Goal: Navigation & Orientation: Find specific page/section

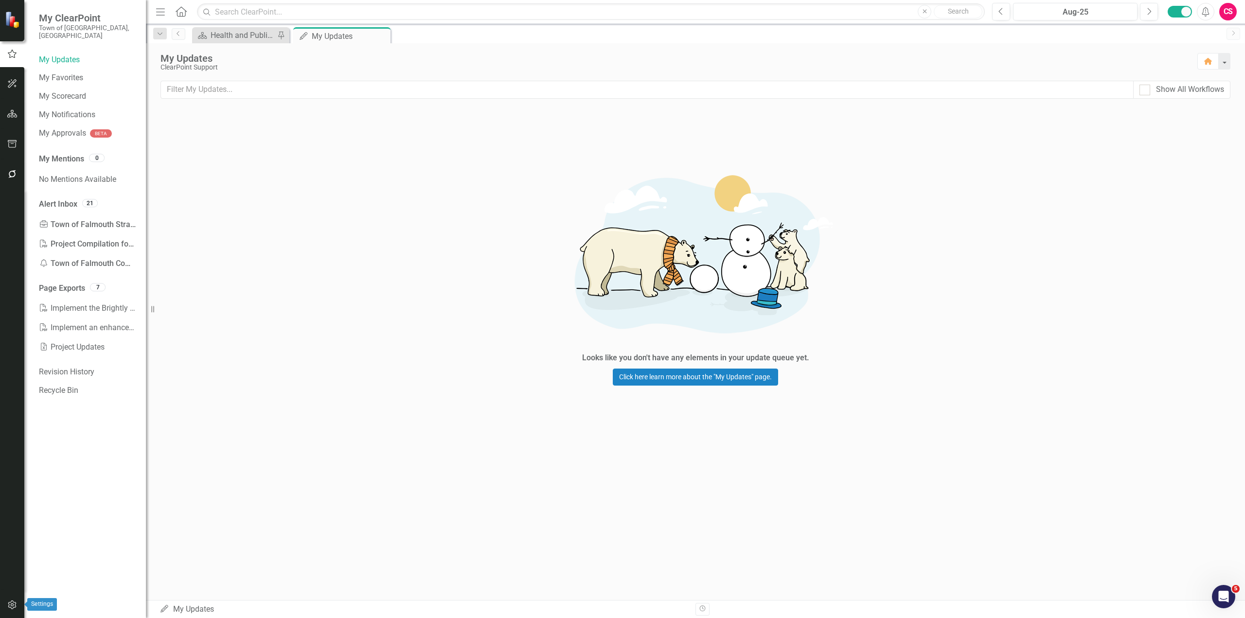
click at [12, 610] on button "button" at bounding box center [12, 605] width 22 height 20
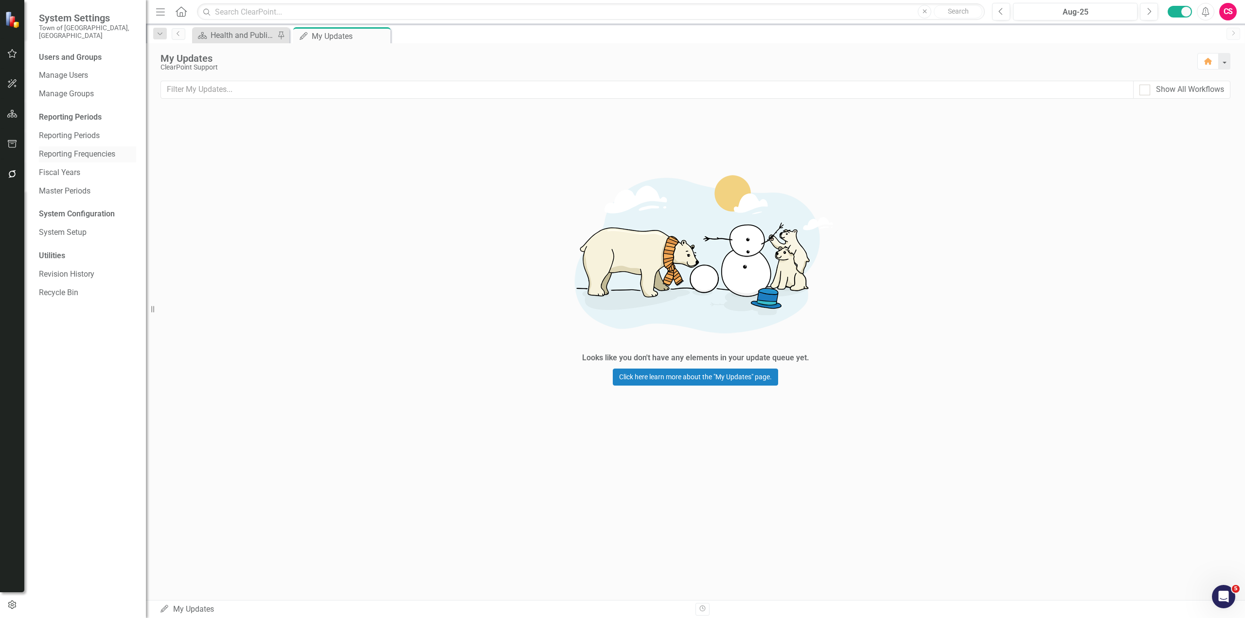
click at [77, 149] on link "Reporting Frequencies" at bounding box center [87, 154] width 97 height 11
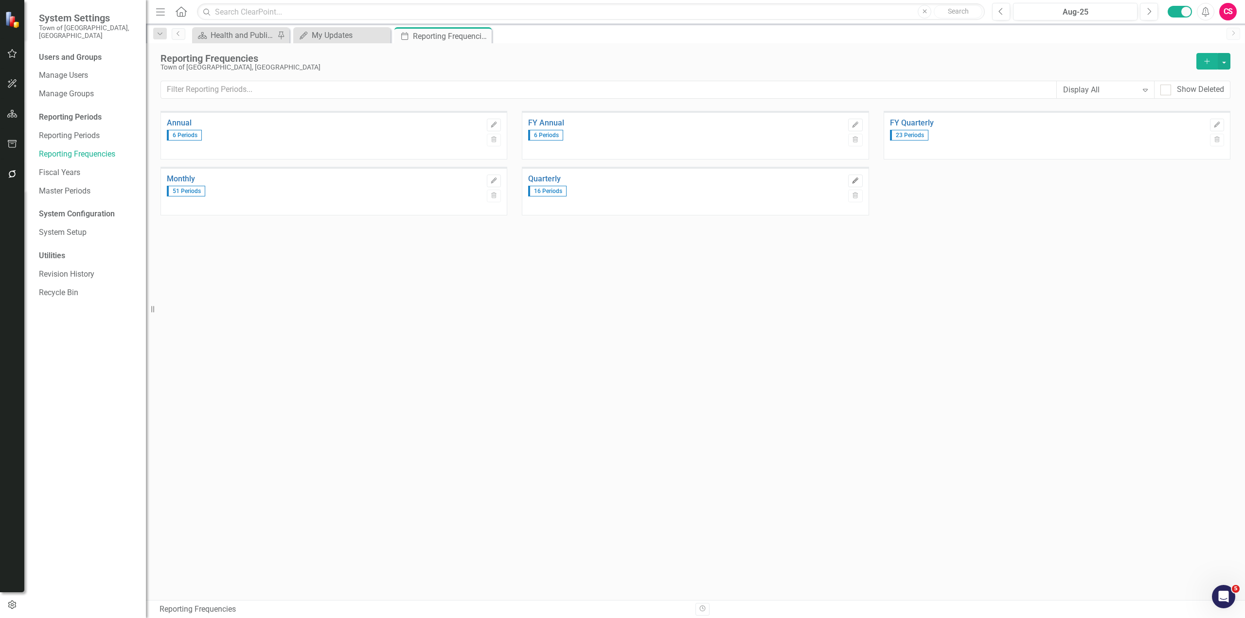
click at [857, 180] on icon "Edit" at bounding box center [854, 181] width 7 height 6
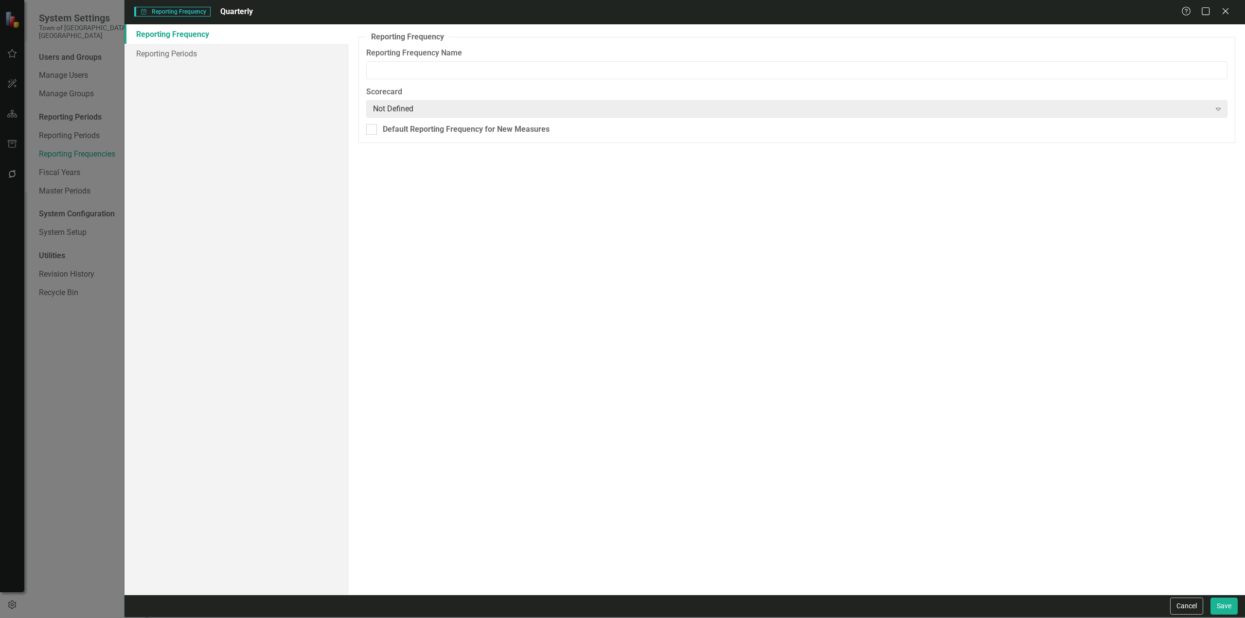
type input "Quarterly"
click at [195, 57] on link "Reporting Periods" at bounding box center [236, 53] width 224 height 19
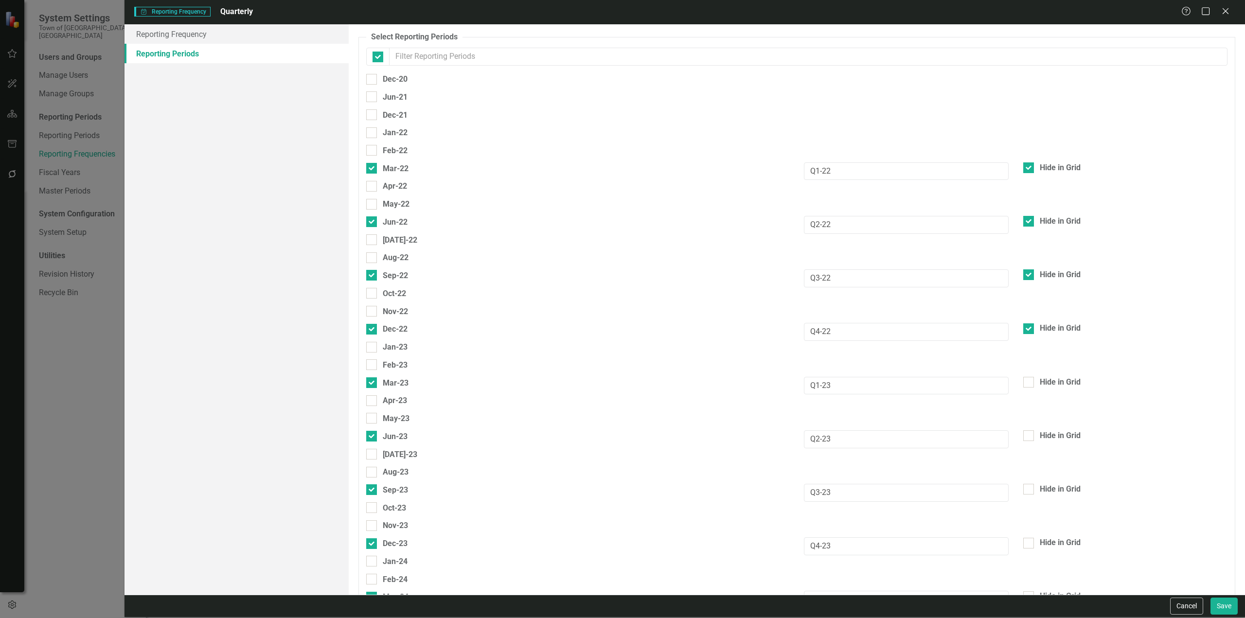
checkbox input "false"
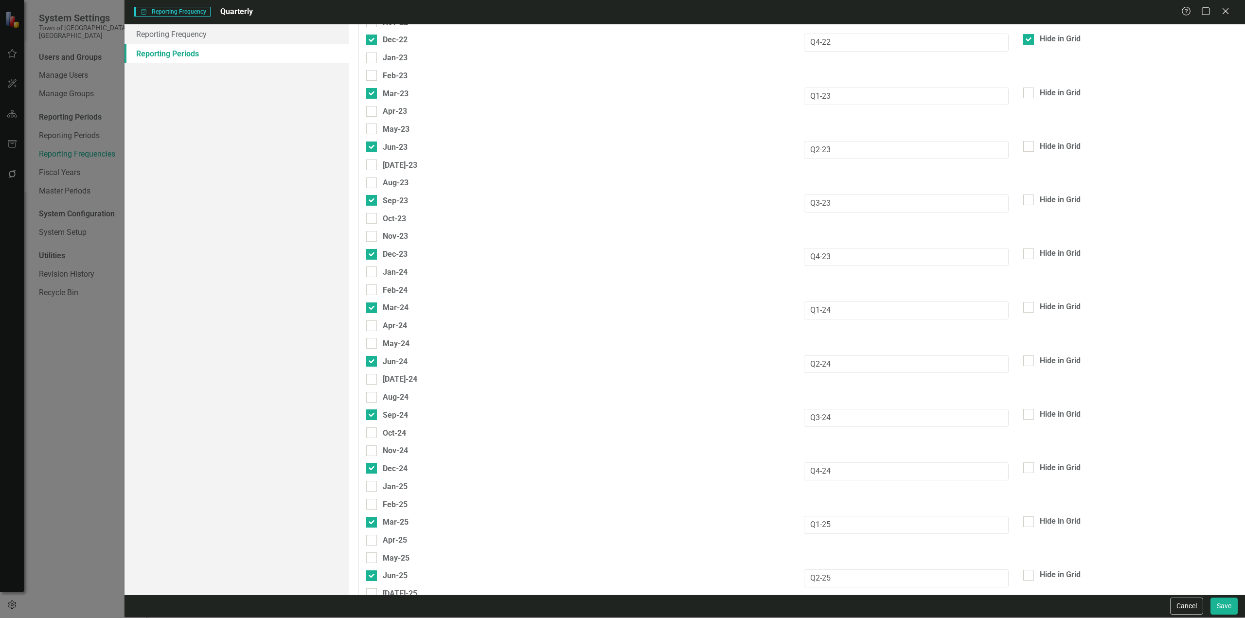
scroll to position [291, 0]
click at [1190, 606] on button "Cancel" at bounding box center [1186, 606] width 33 height 17
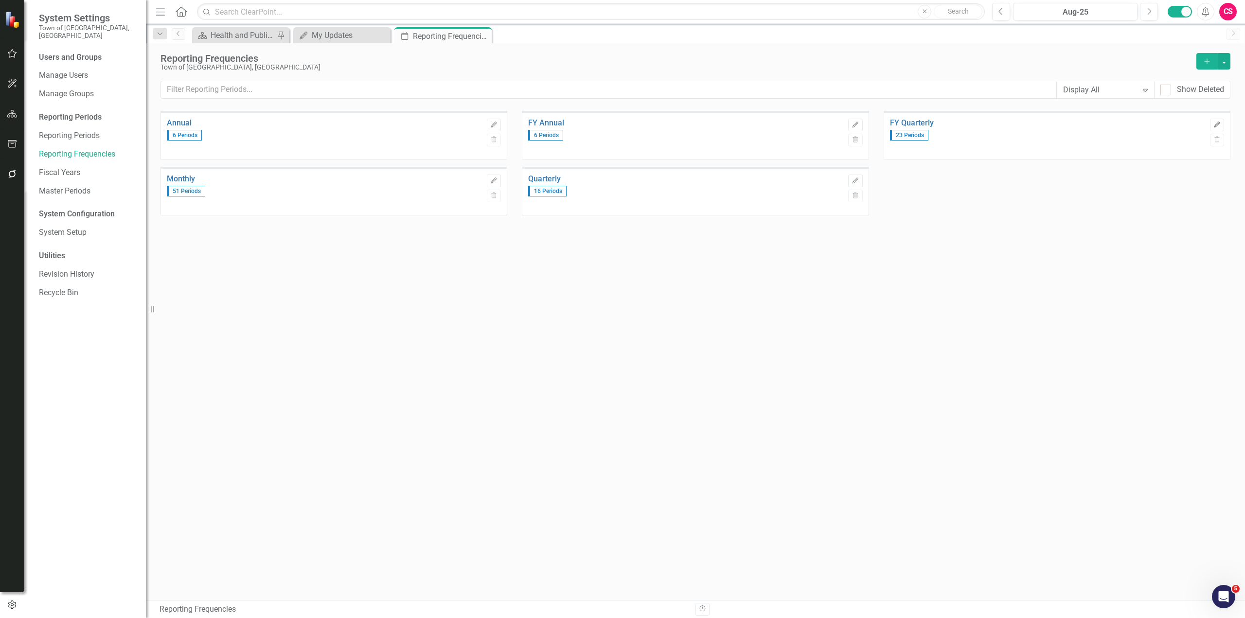
click at [1217, 123] on icon "button" at bounding box center [1217, 125] width 6 height 6
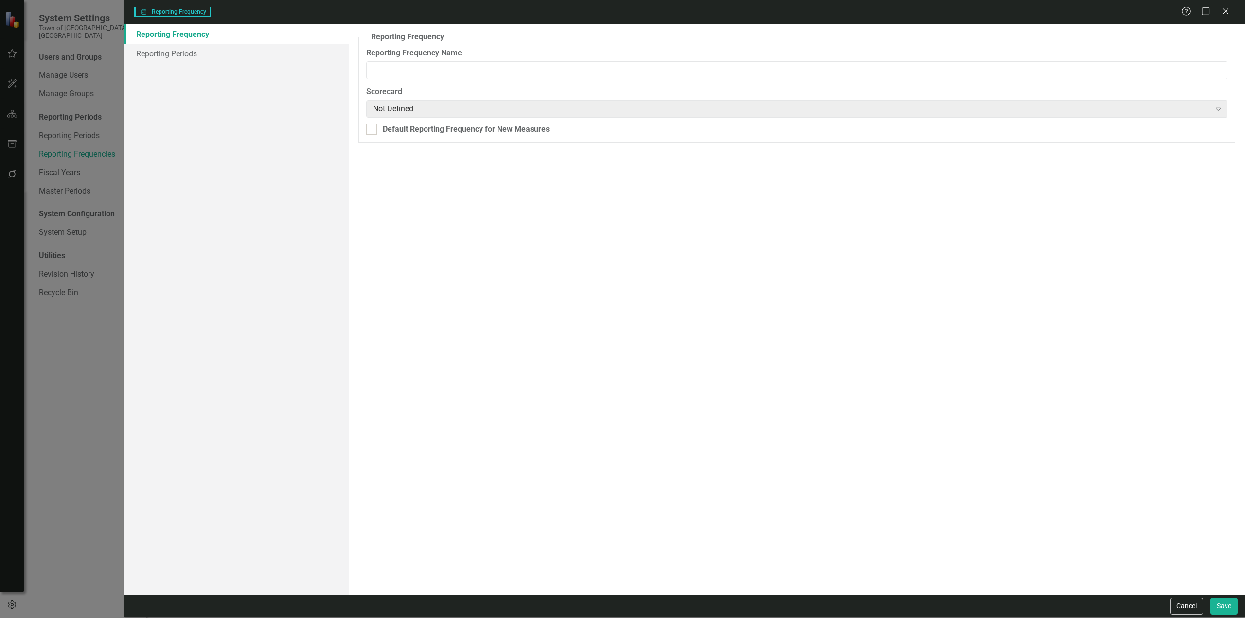
type input "FY Quarterly"
click at [212, 58] on link "Reporting Periods" at bounding box center [236, 53] width 224 height 19
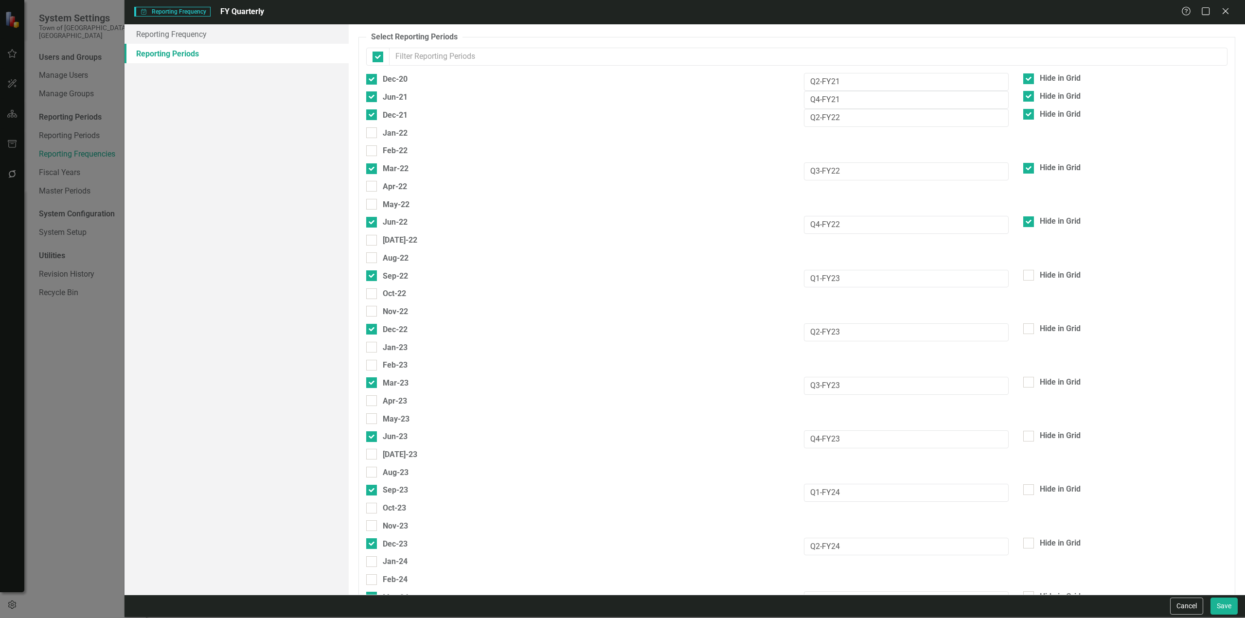
checkbox input "false"
click at [1183, 605] on button "Cancel" at bounding box center [1186, 606] width 33 height 17
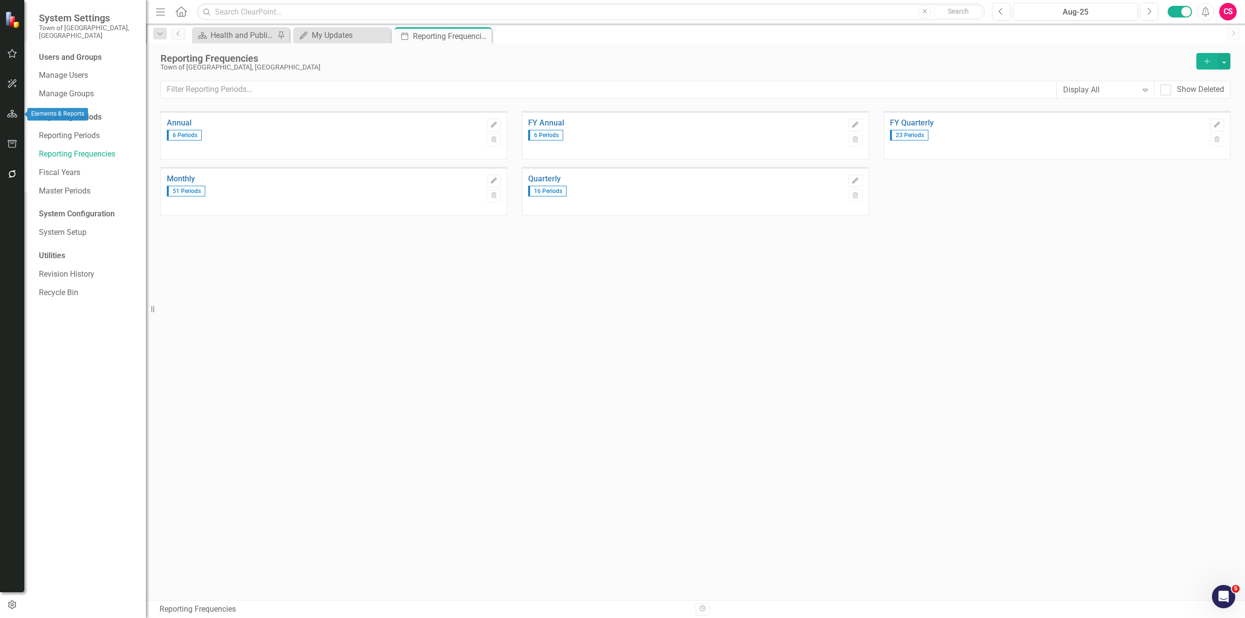
click at [11, 113] on icon "button" at bounding box center [12, 114] width 10 height 8
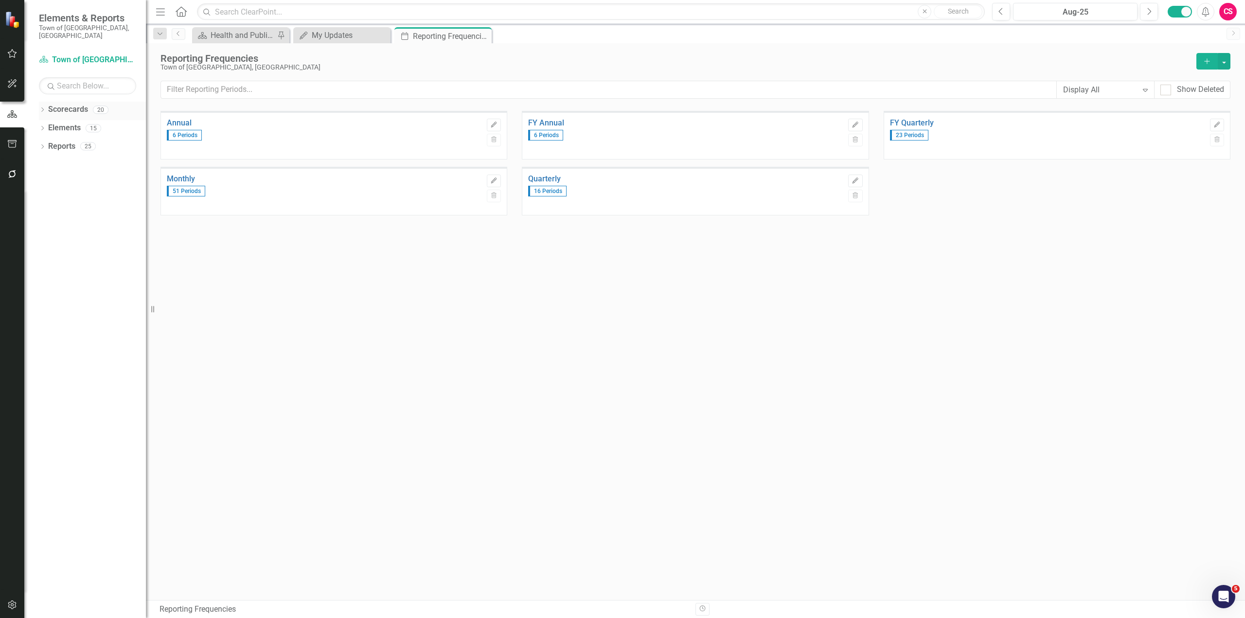
click at [43, 108] on icon "Dropdown" at bounding box center [42, 110] width 7 height 5
click at [48, 125] on icon "Dropdown" at bounding box center [47, 128] width 7 height 6
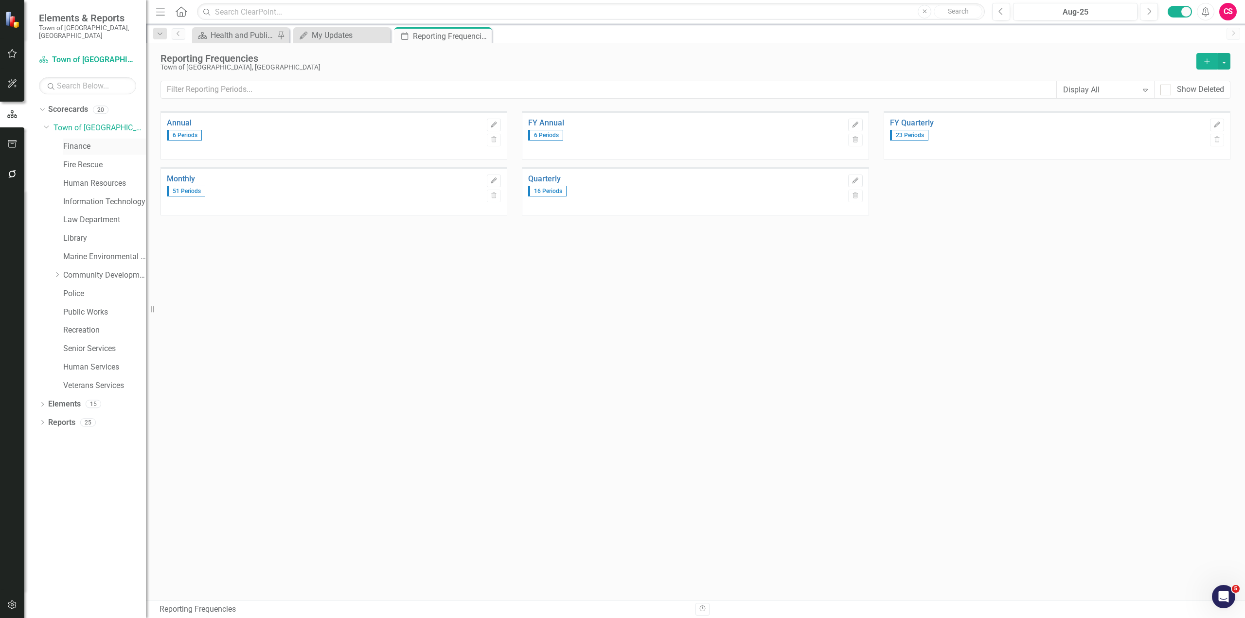
click at [89, 141] on link "Finance" at bounding box center [104, 146] width 83 height 11
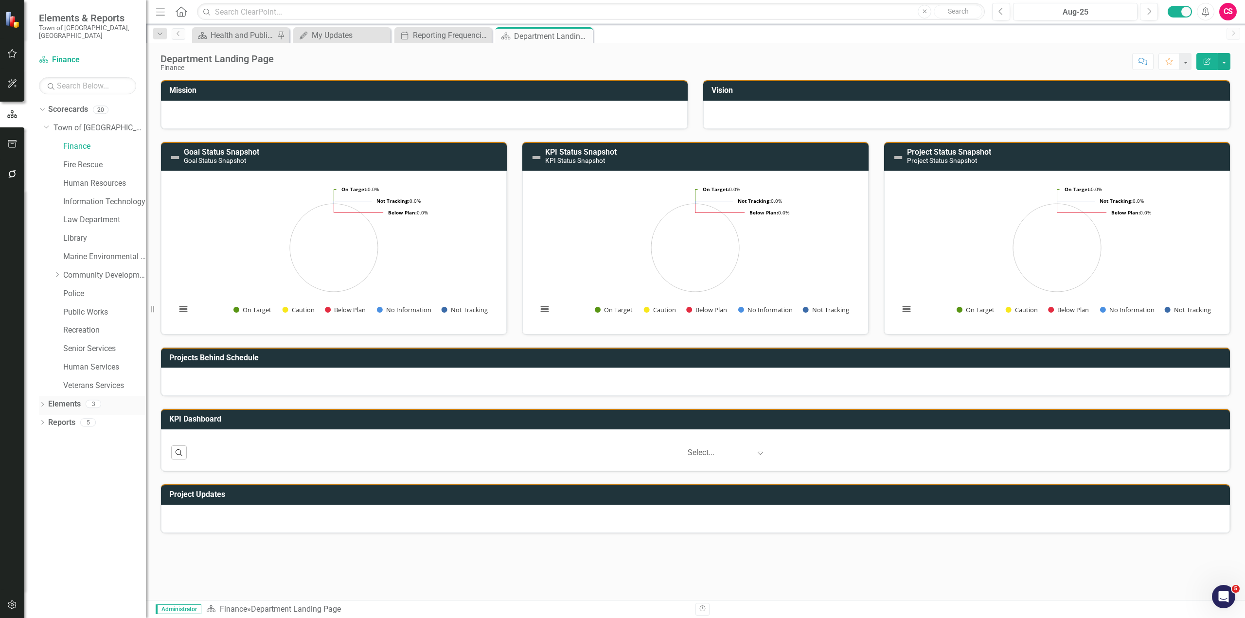
click at [63, 399] on link "Elements" at bounding box center [64, 404] width 33 height 11
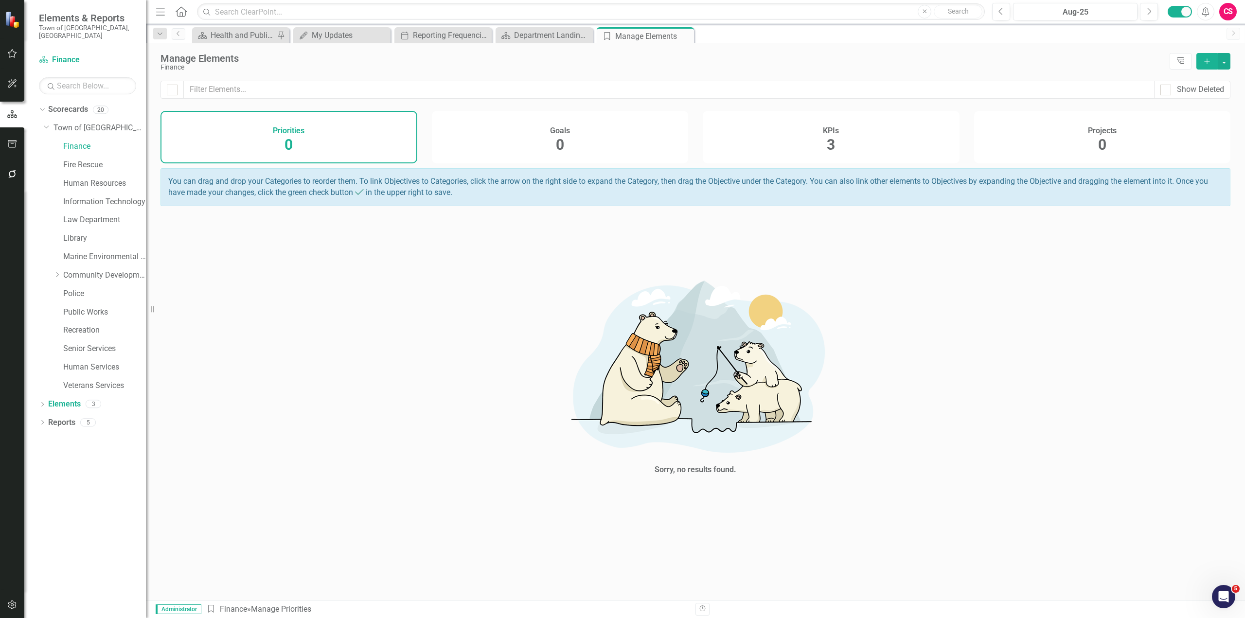
click at [866, 140] on div "KPIs 3" at bounding box center [831, 137] width 257 height 53
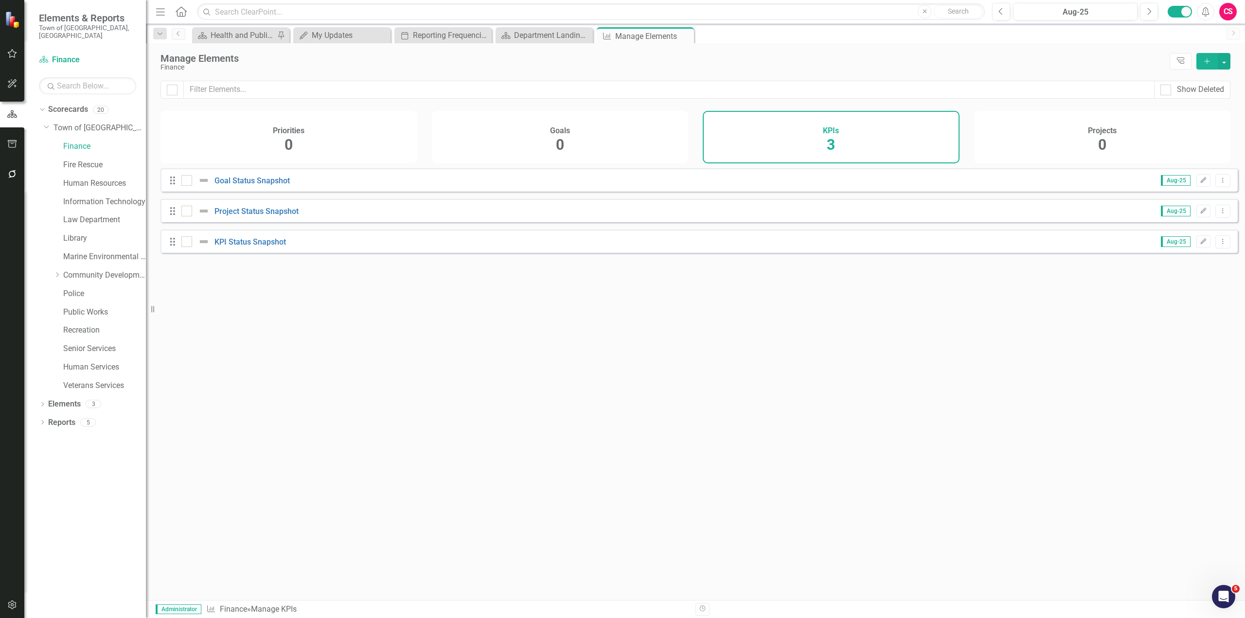
click at [1172, 145] on div "Projects 0" at bounding box center [1102, 137] width 257 height 53
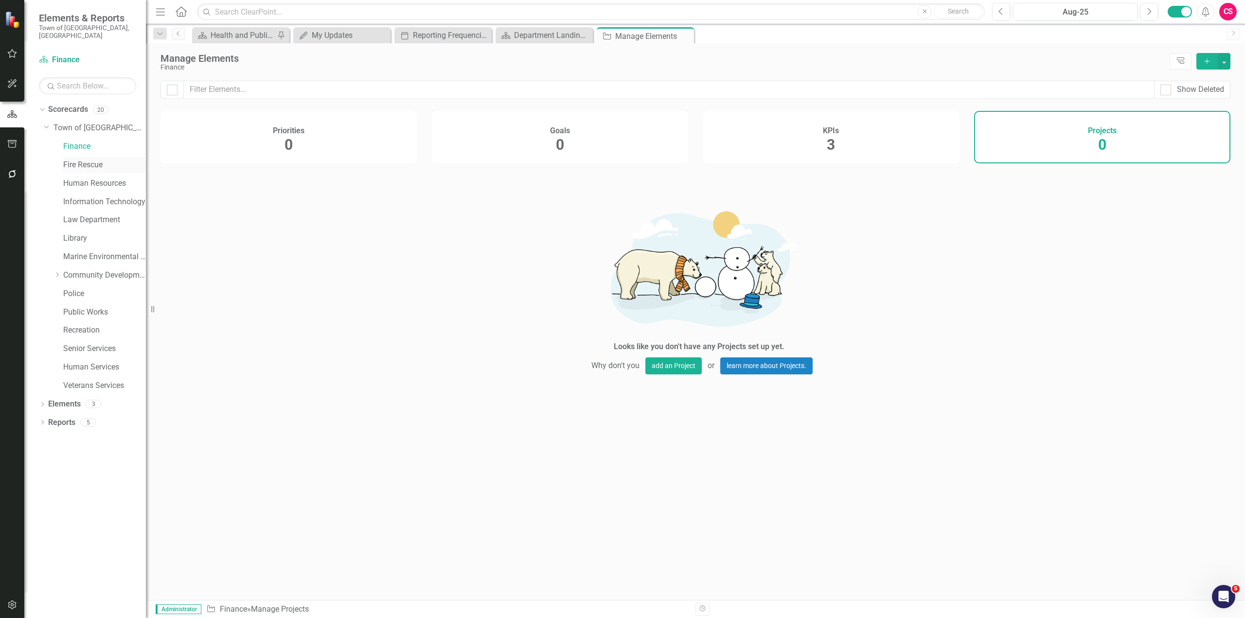
click at [81, 159] on link "Fire Rescue" at bounding box center [104, 164] width 83 height 11
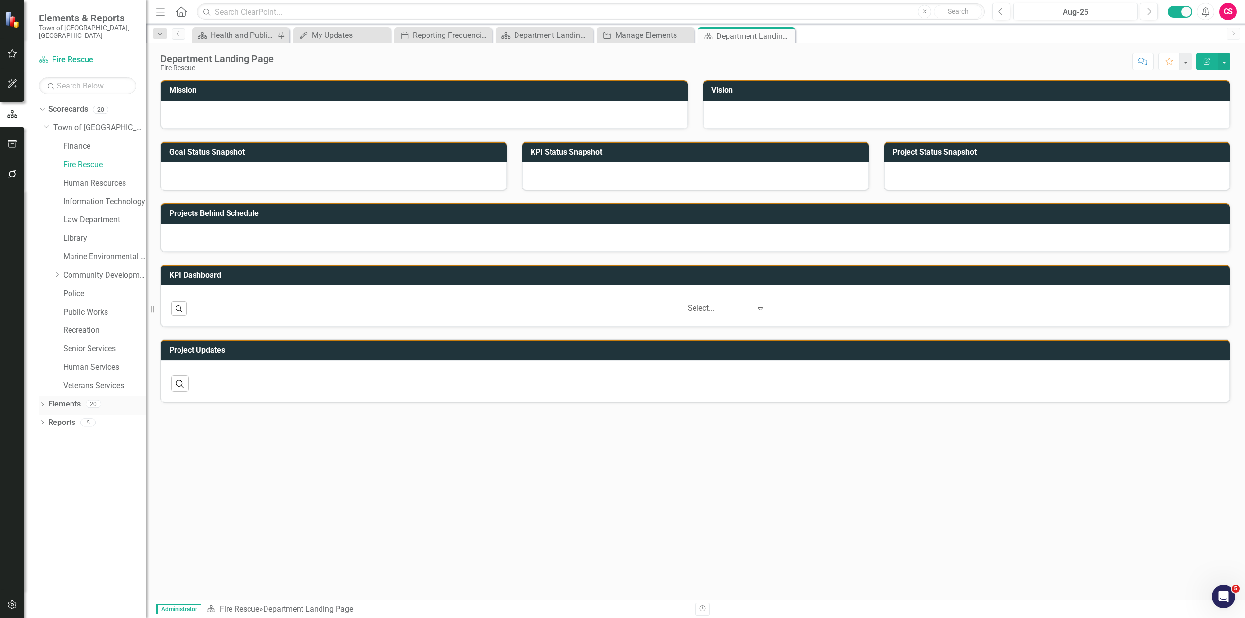
click at [67, 399] on link "Elements" at bounding box center [64, 404] width 33 height 11
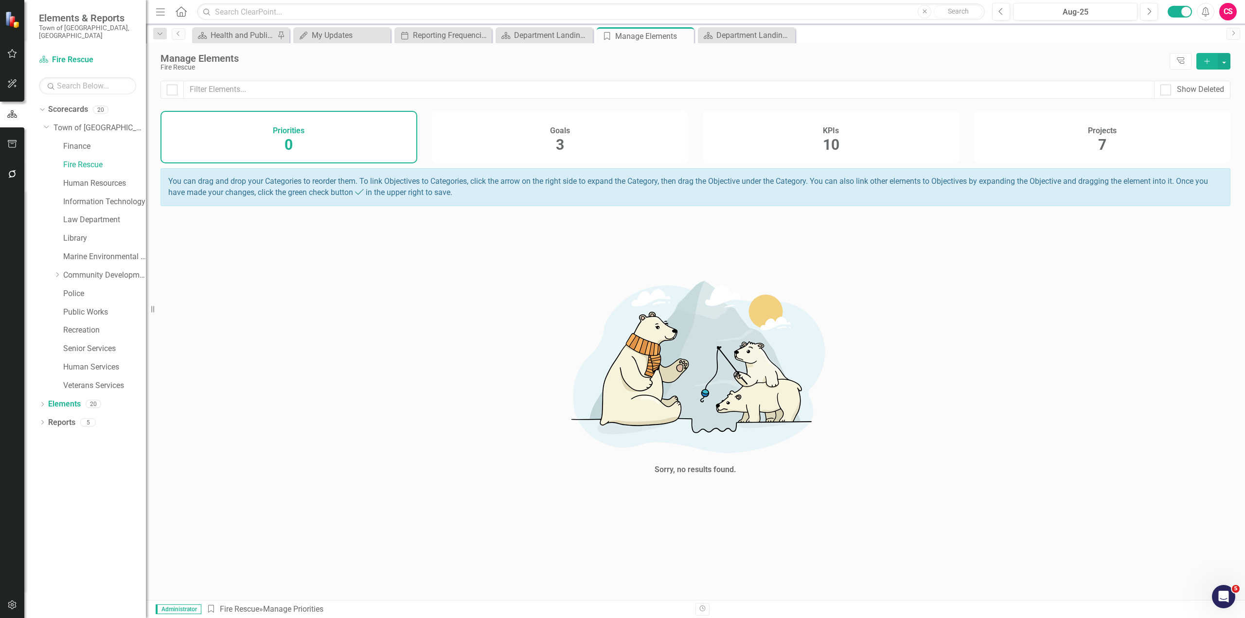
click at [613, 151] on div "Goals 3" at bounding box center [560, 137] width 257 height 53
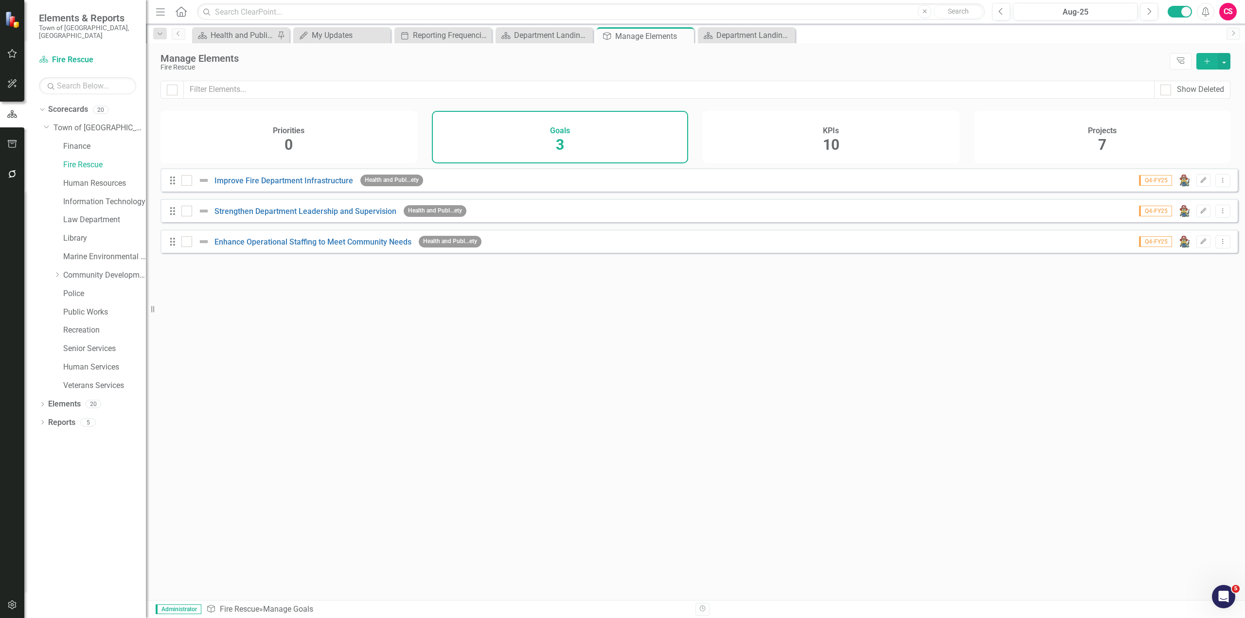
click at [839, 139] on div "KPIs 10" at bounding box center [831, 137] width 257 height 53
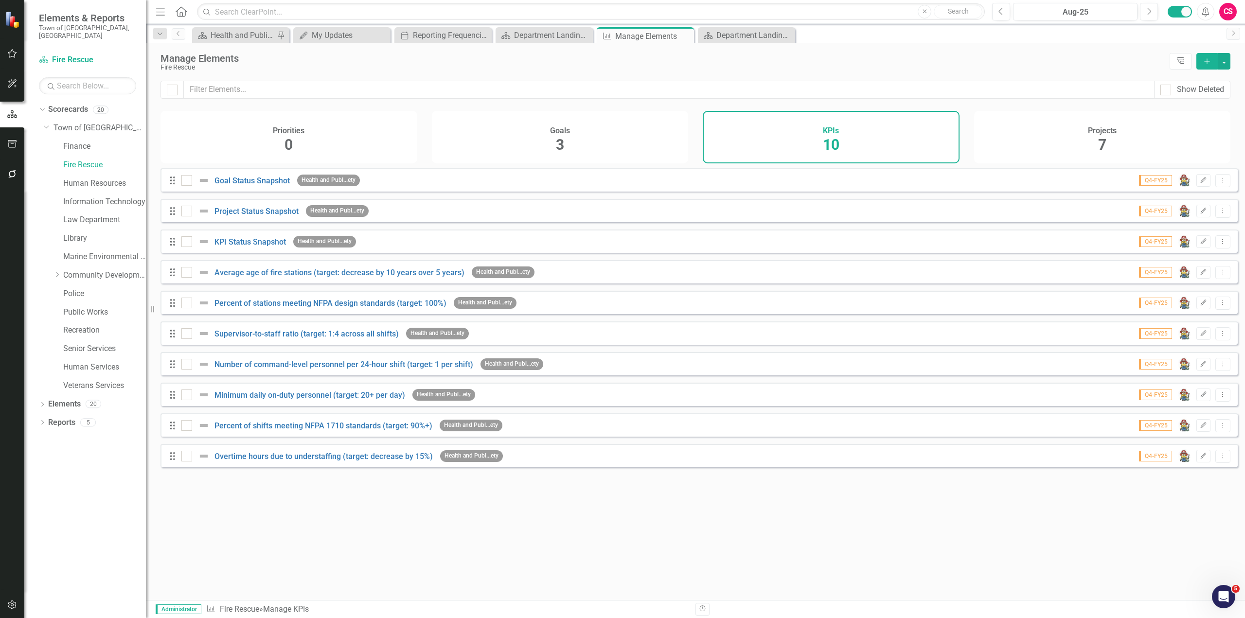
click at [1058, 139] on div "Projects 7" at bounding box center [1102, 137] width 257 height 53
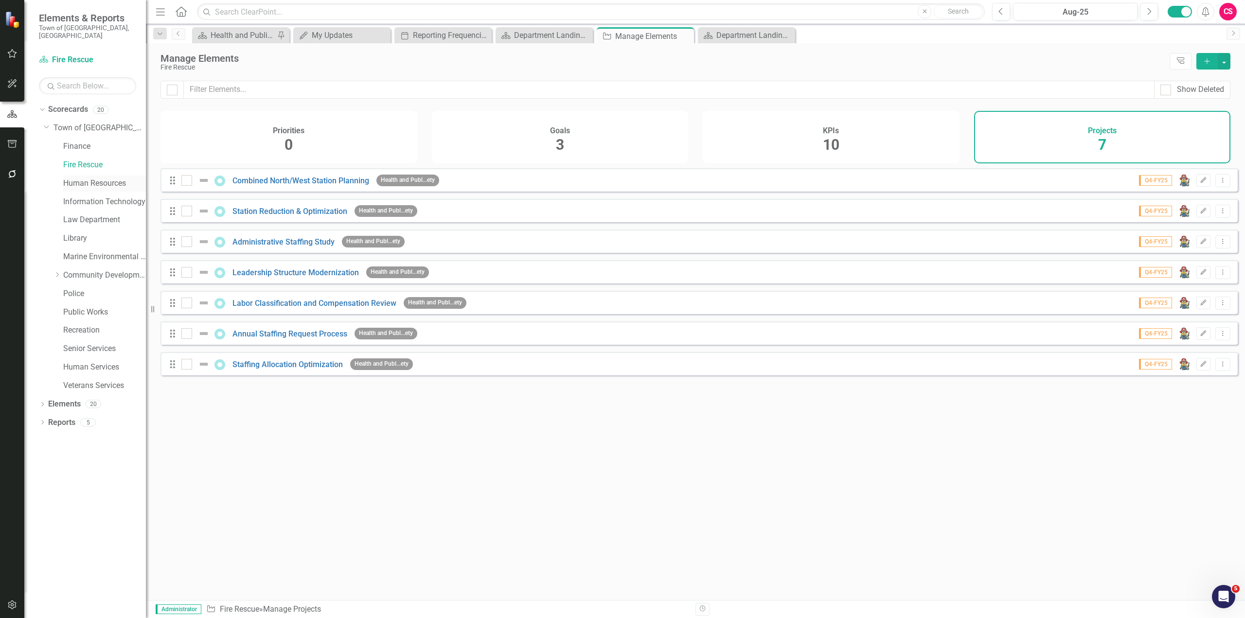
click at [111, 179] on link "Human Resources" at bounding box center [104, 183] width 83 height 11
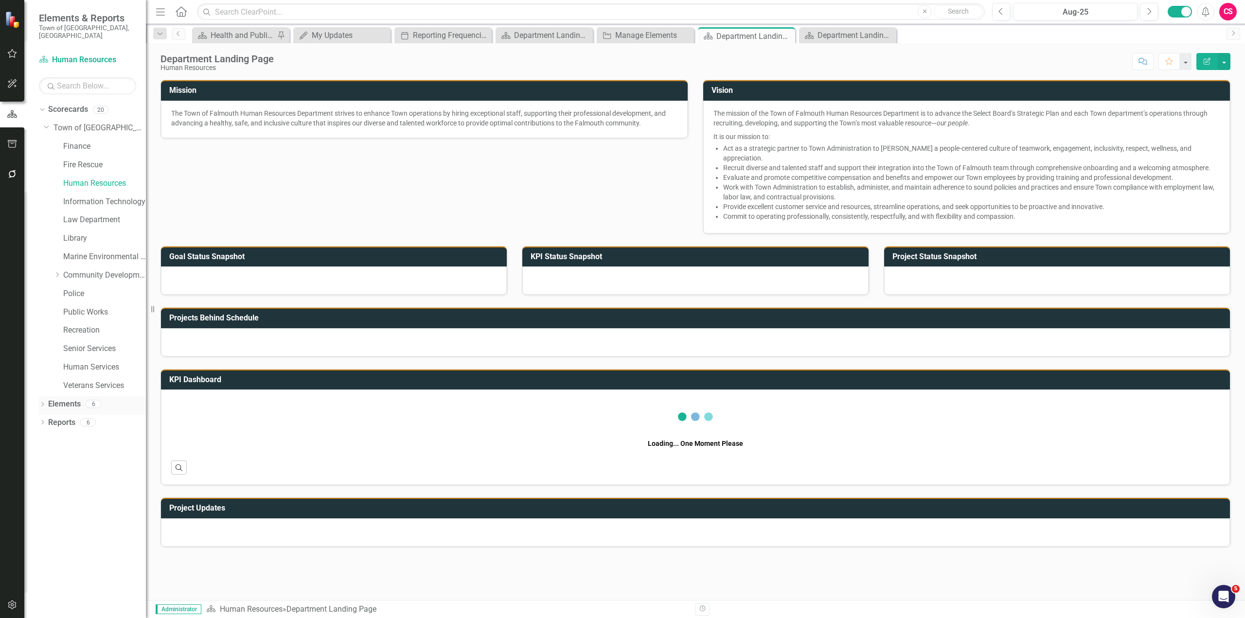
click at [62, 399] on link "Elements" at bounding box center [64, 404] width 33 height 11
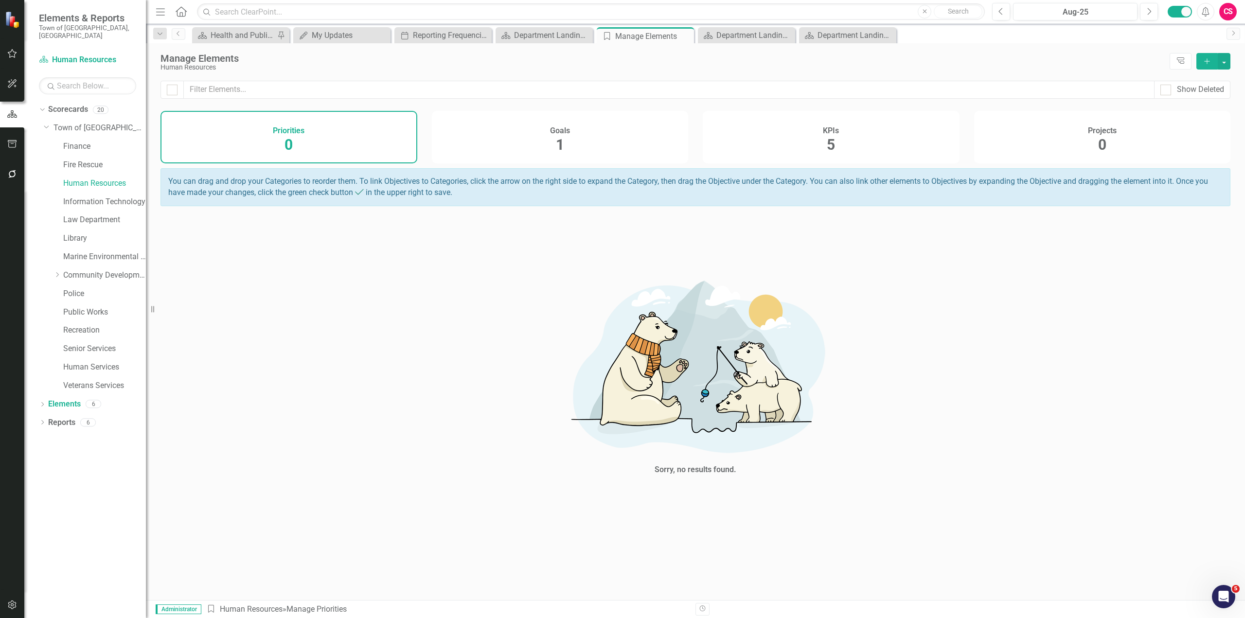
click at [637, 138] on div "Goals 1" at bounding box center [560, 137] width 257 height 53
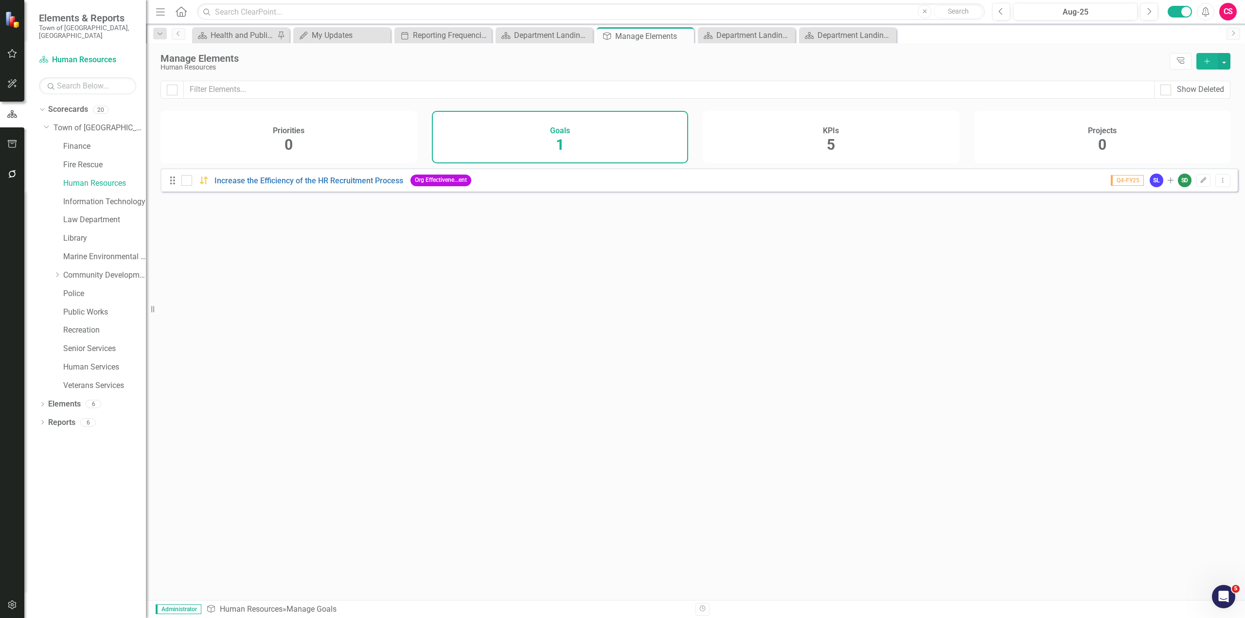
click at [806, 139] on div "KPIs 5" at bounding box center [831, 137] width 257 height 53
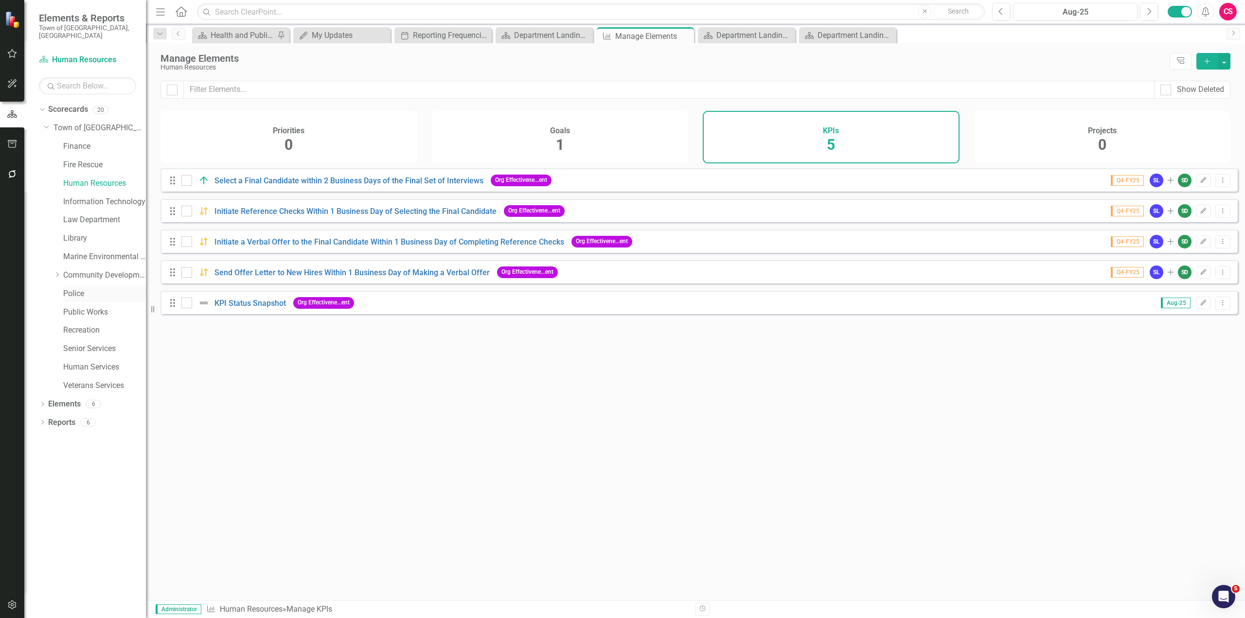
click at [73, 288] on link "Police" at bounding box center [104, 293] width 83 height 11
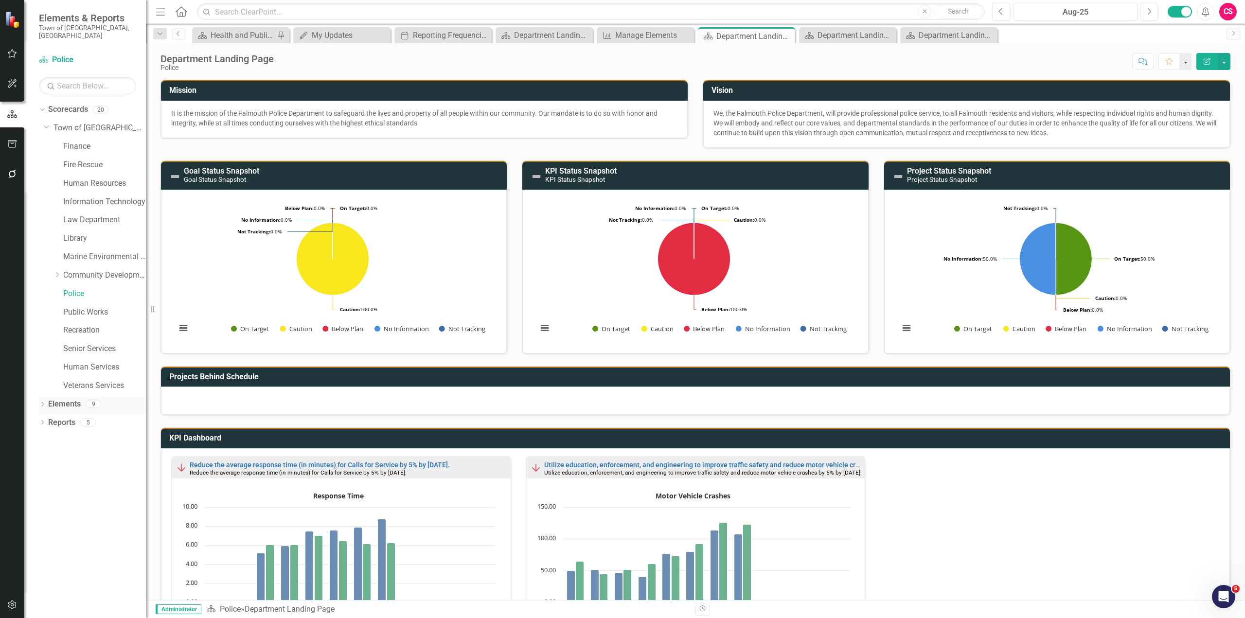
click at [67, 399] on link "Elements" at bounding box center [64, 404] width 33 height 11
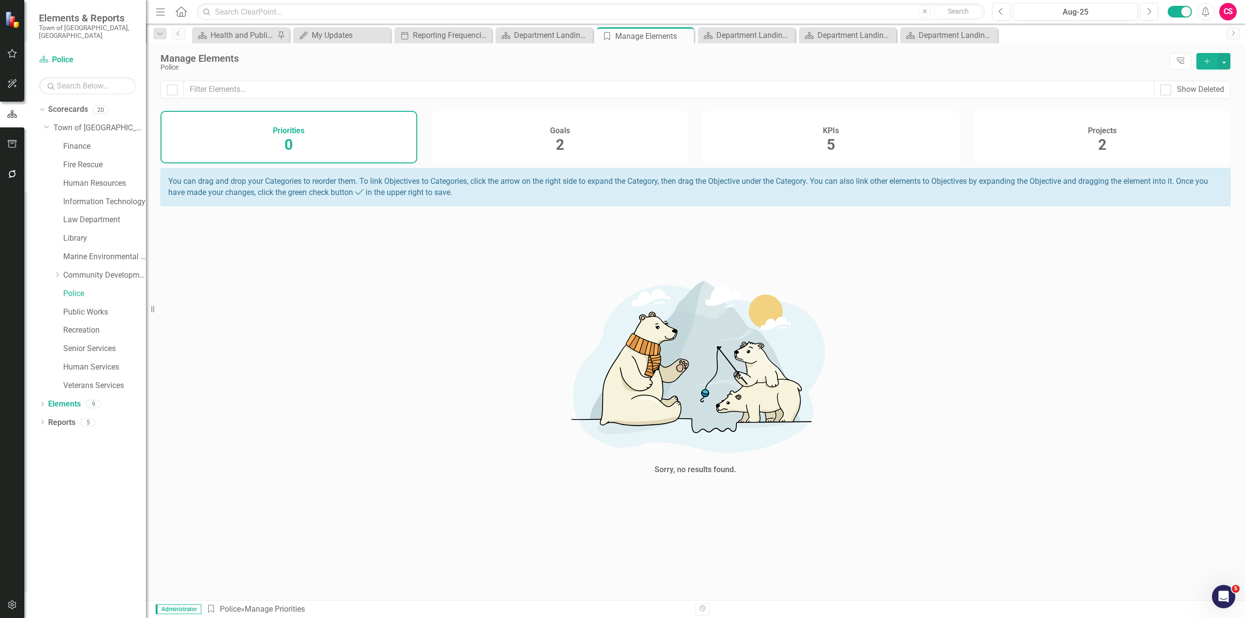
click at [516, 131] on div "Goals 2" at bounding box center [560, 137] width 257 height 53
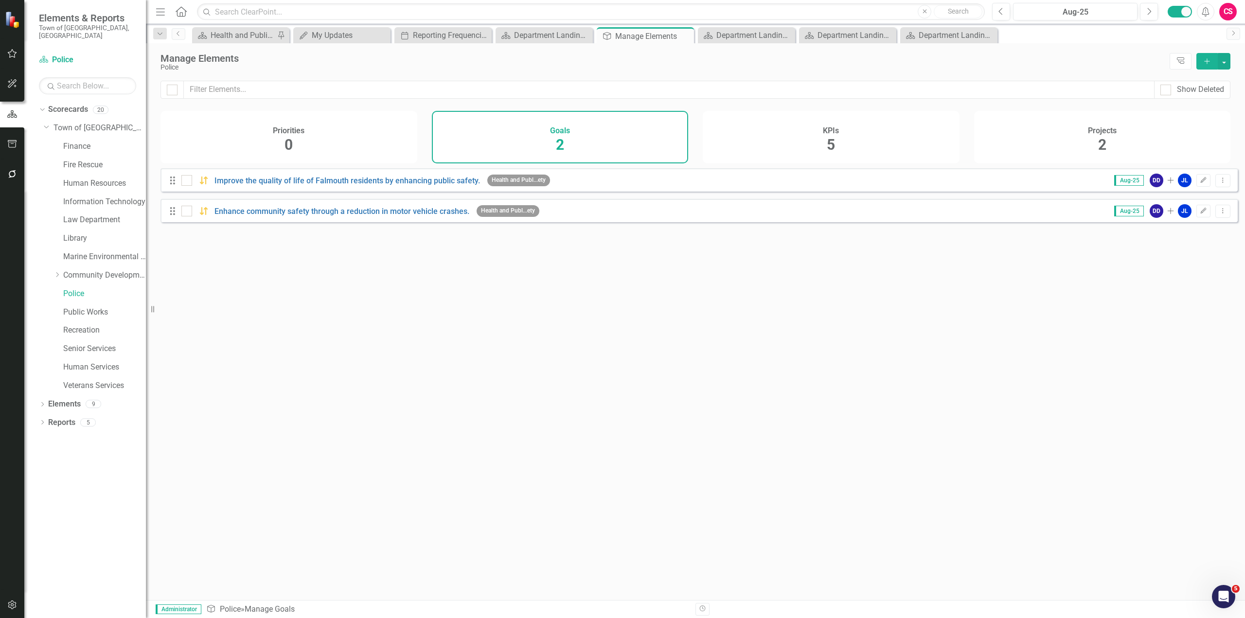
click at [839, 144] on div "KPIs 5" at bounding box center [831, 137] width 257 height 53
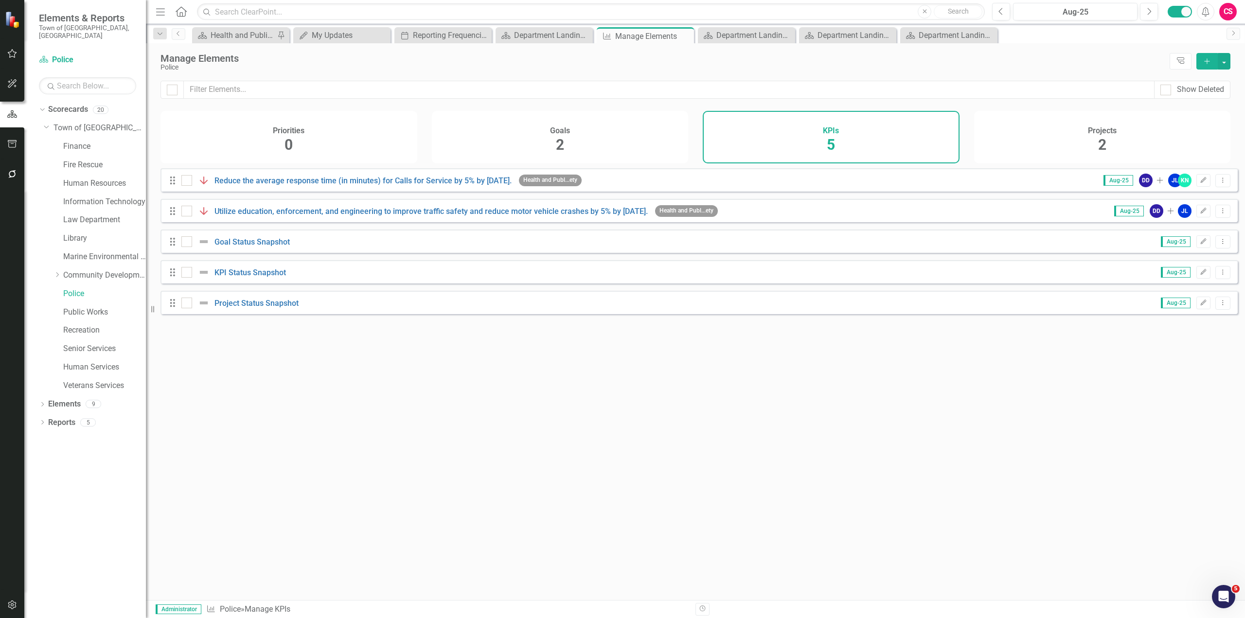
click at [1073, 136] on div "Projects 2" at bounding box center [1102, 137] width 257 height 53
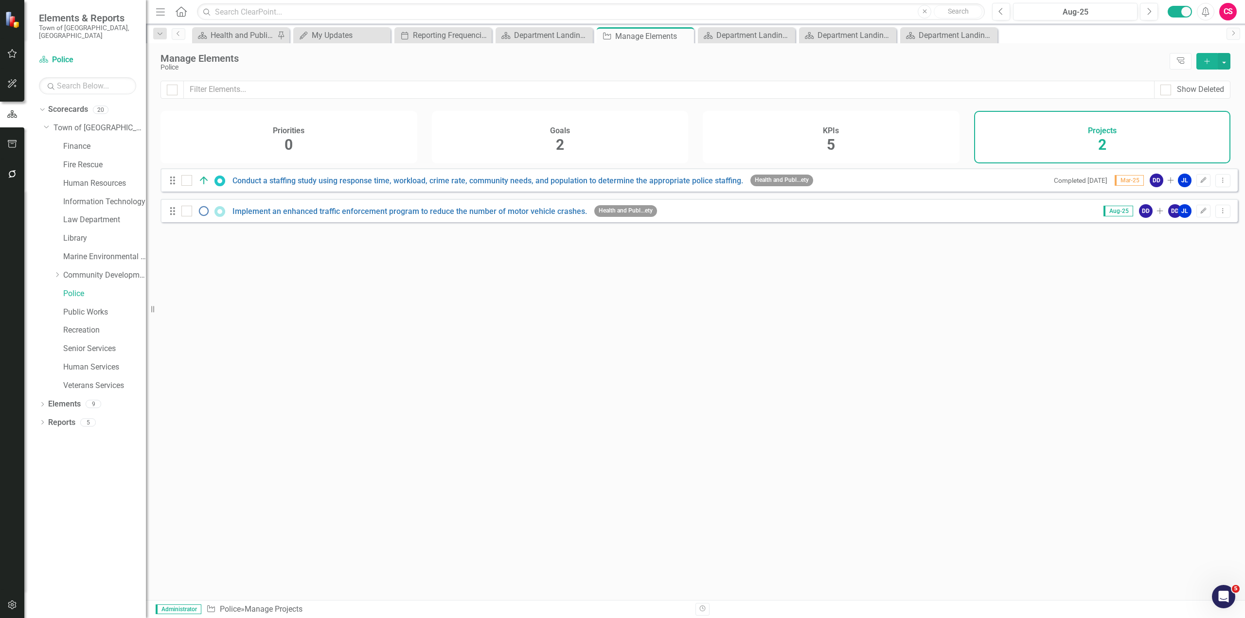
click at [851, 129] on div "KPIs 5" at bounding box center [831, 137] width 257 height 53
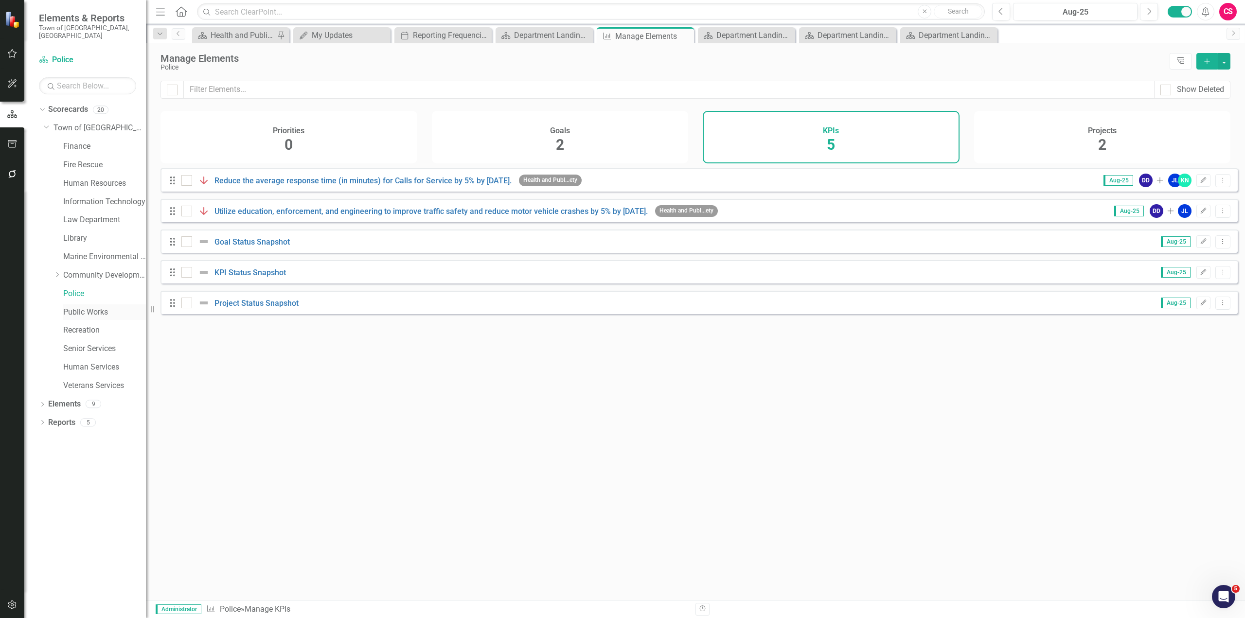
click at [95, 307] on link "Public Works" at bounding box center [104, 312] width 83 height 11
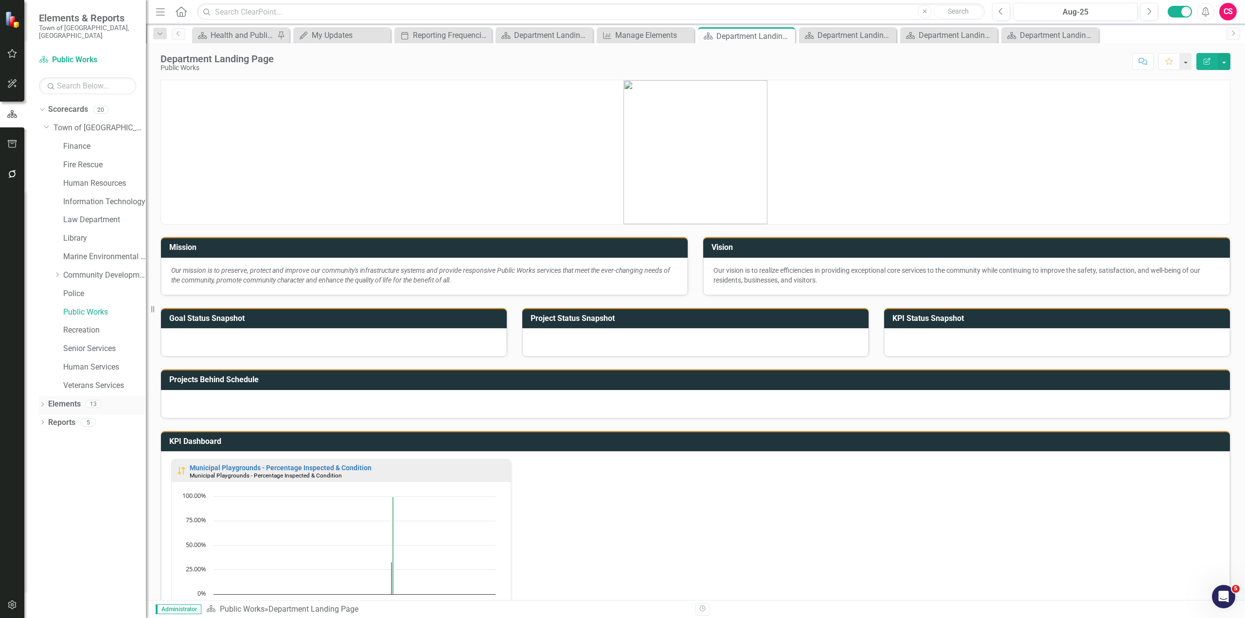
click at [66, 399] on link "Elements" at bounding box center [64, 404] width 33 height 11
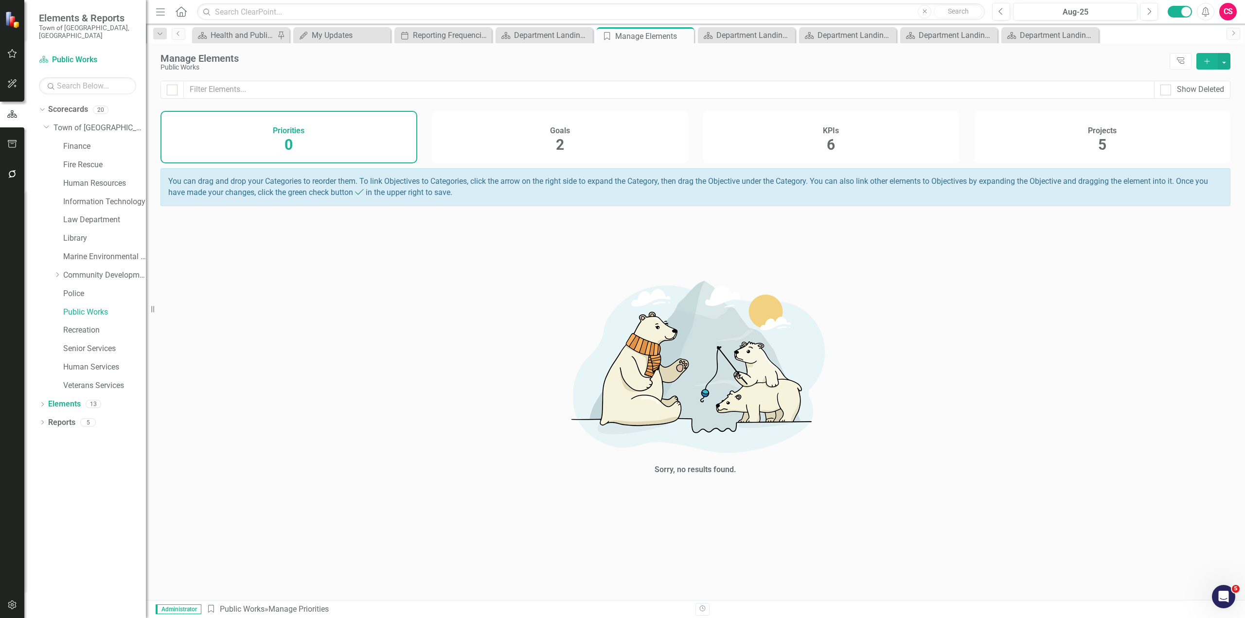
click at [592, 122] on div "Goals 2" at bounding box center [560, 137] width 257 height 53
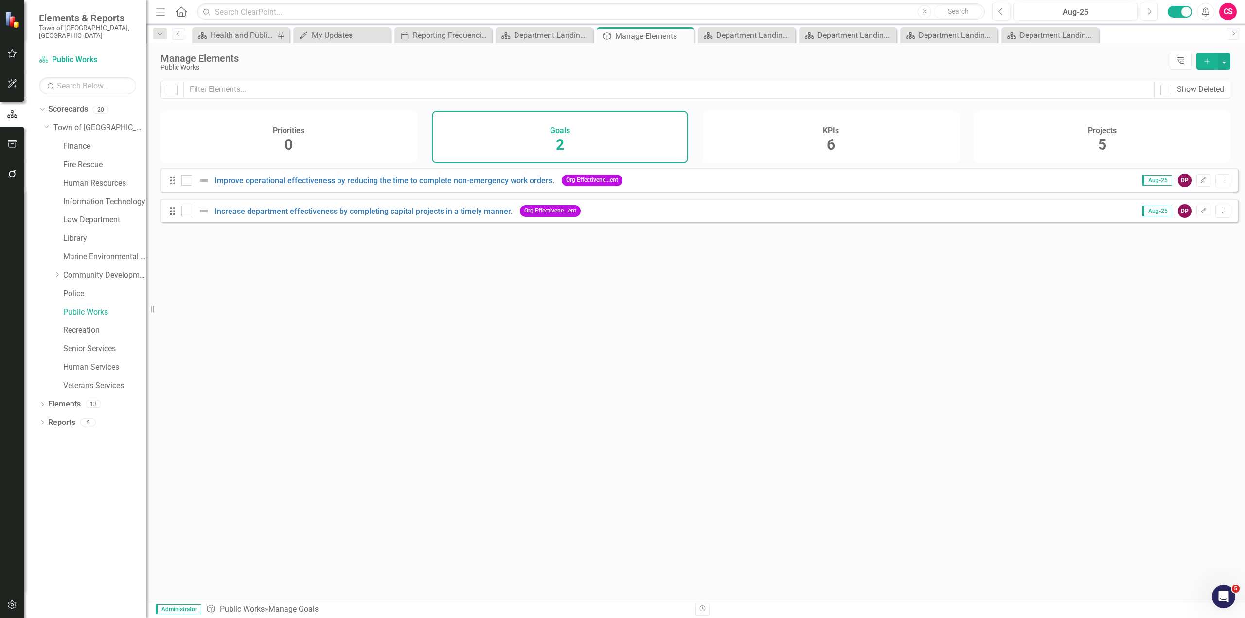
click at [808, 135] on div "KPIs 6" at bounding box center [831, 137] width 257 height 53
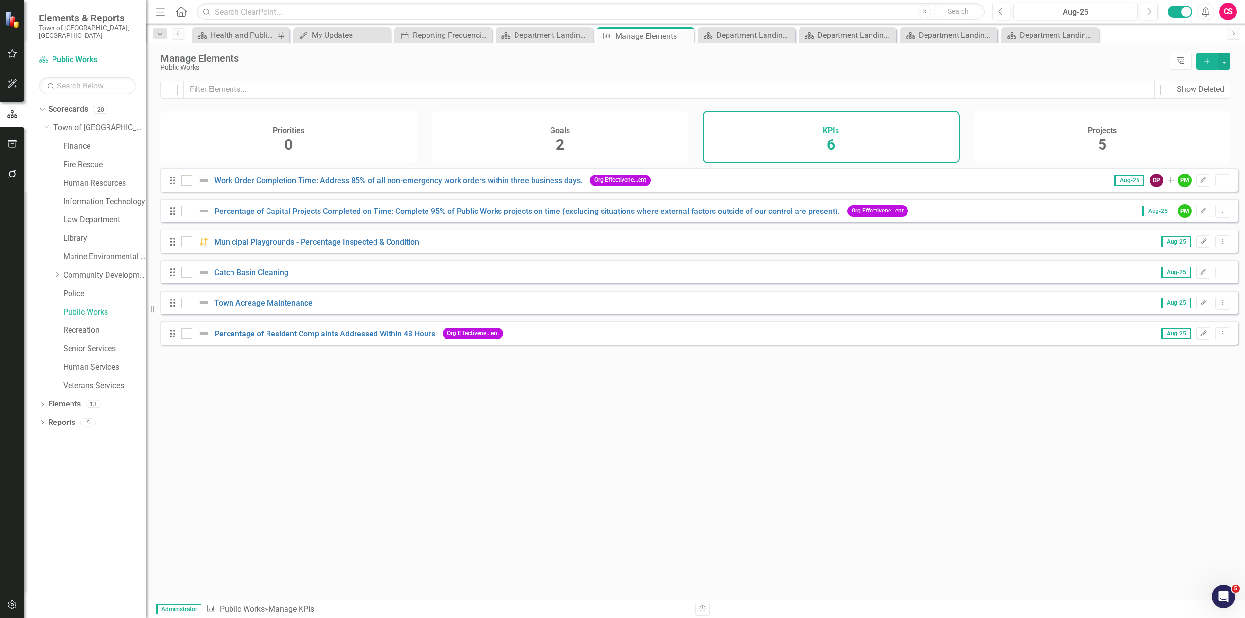
click at [1099, 141] on span "5" at bounding box center [1102, 144] width 8 height 17
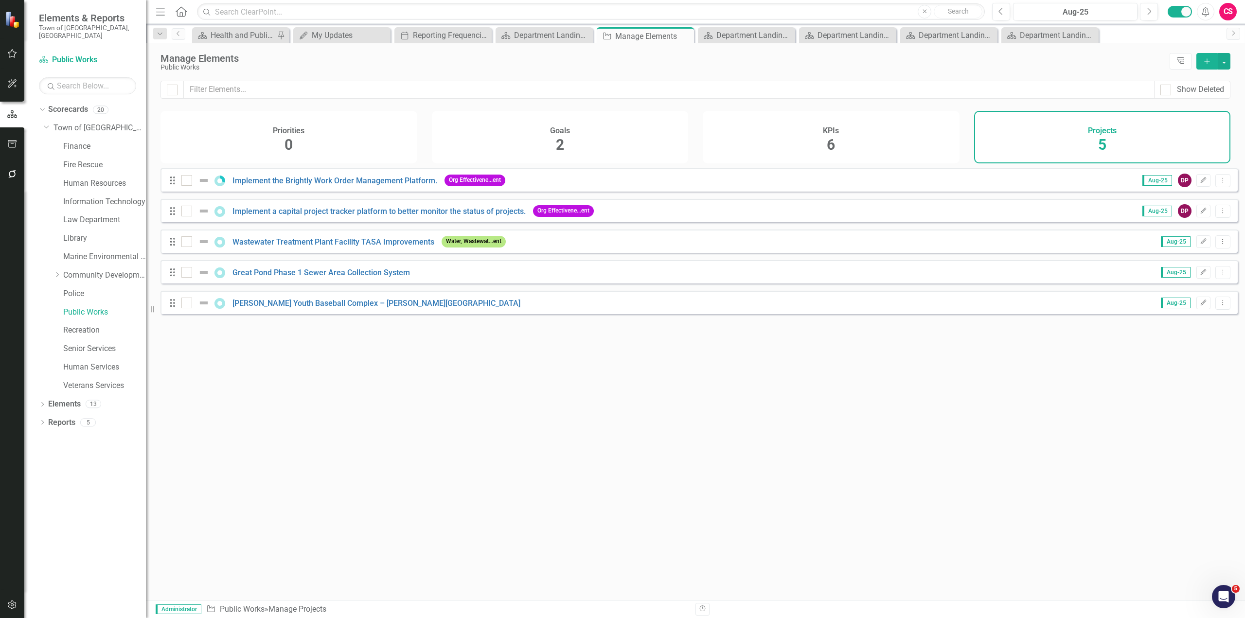
click at [855, 140] on div "KPIs 6" at bounding box center [831, 137] width 257 height 53
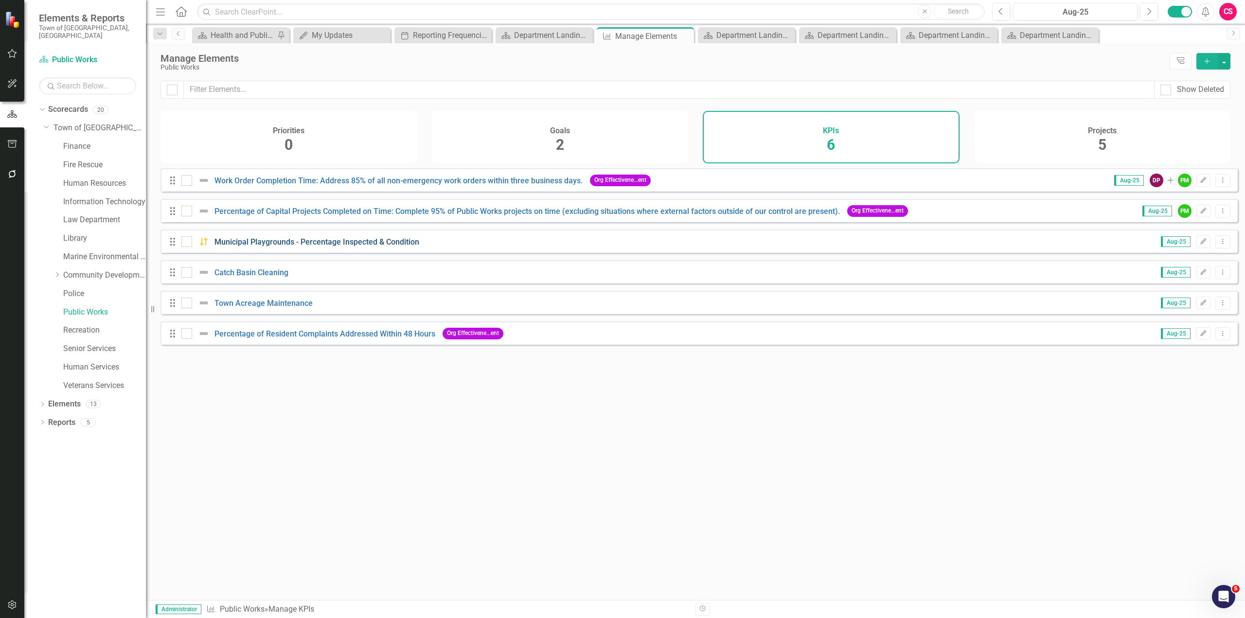
click at [270, 247] on link "Municipal Playgrounds - Percentage Inspected & Condition" at bounding box center [316, 241] width 205 height 9
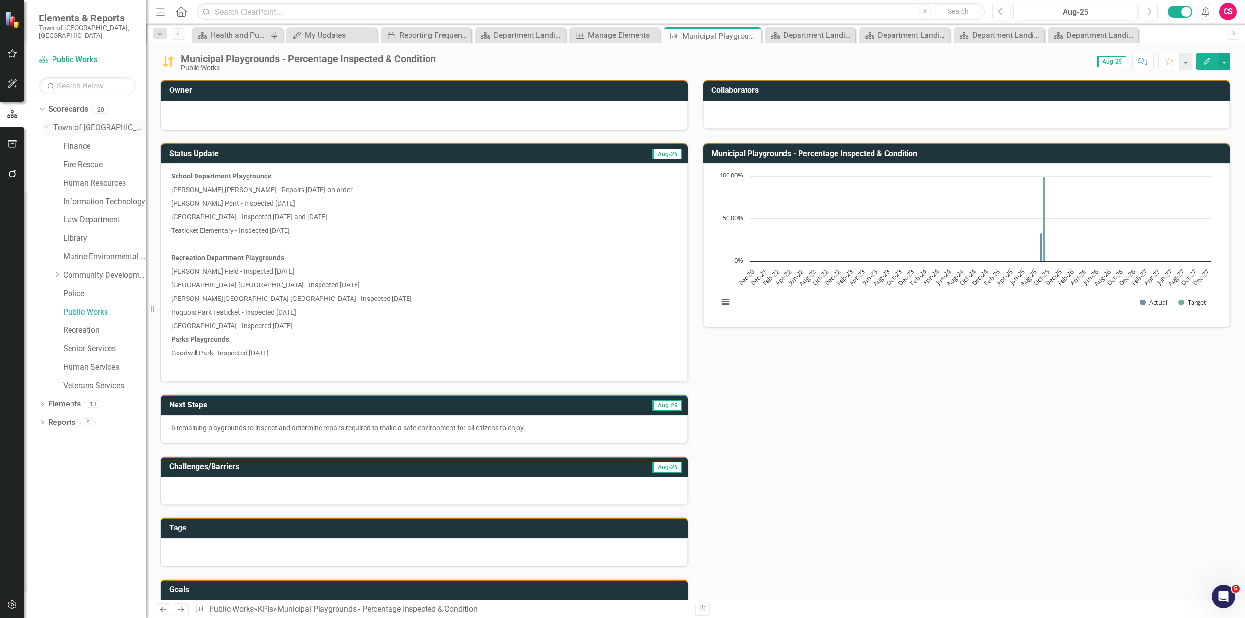
click at [85, 123] on link "Town of [GEOGRAPHIC_DATA]" at bounding box center [99, 128] width 92 height 11
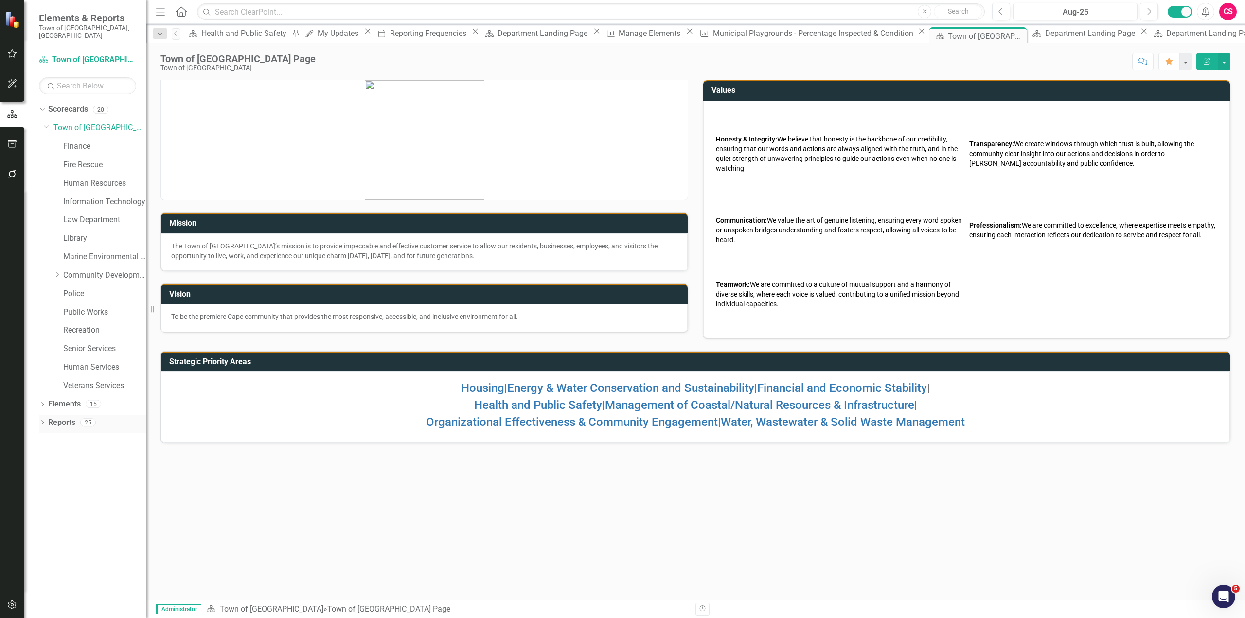
click at [62, 419] on link "Reports" at bounding box center [61, 422] width 27 height 11
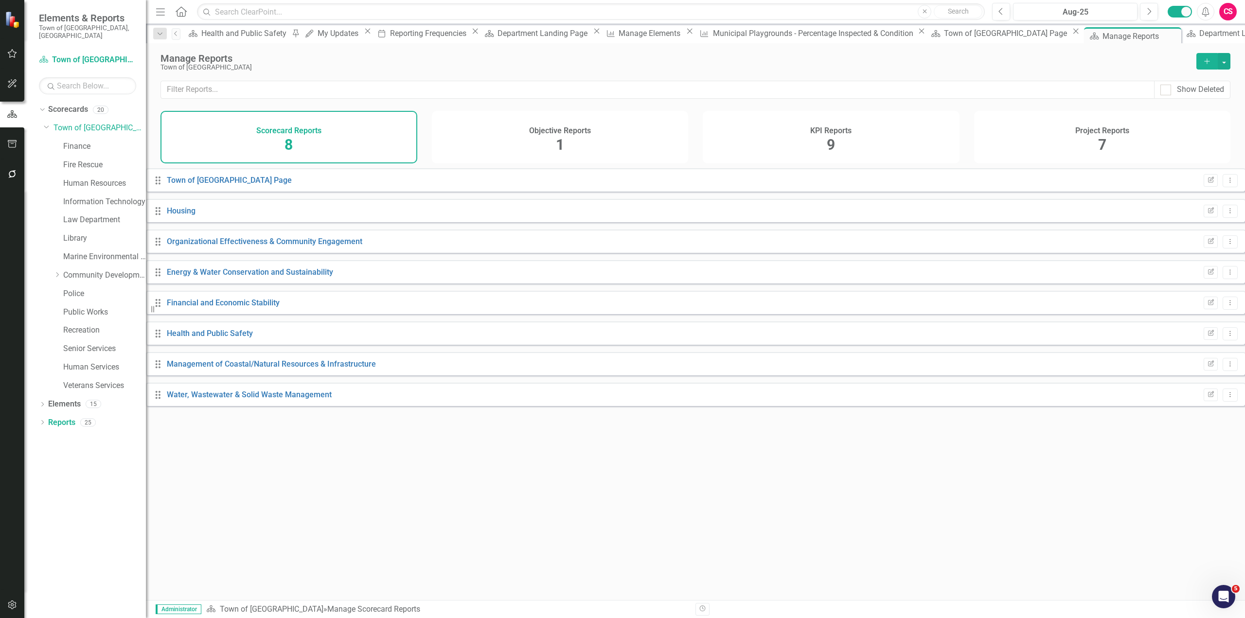
click at [861, 141] on div "KPI Reports 9" at bounding box center [831, 137] width 257 height 53
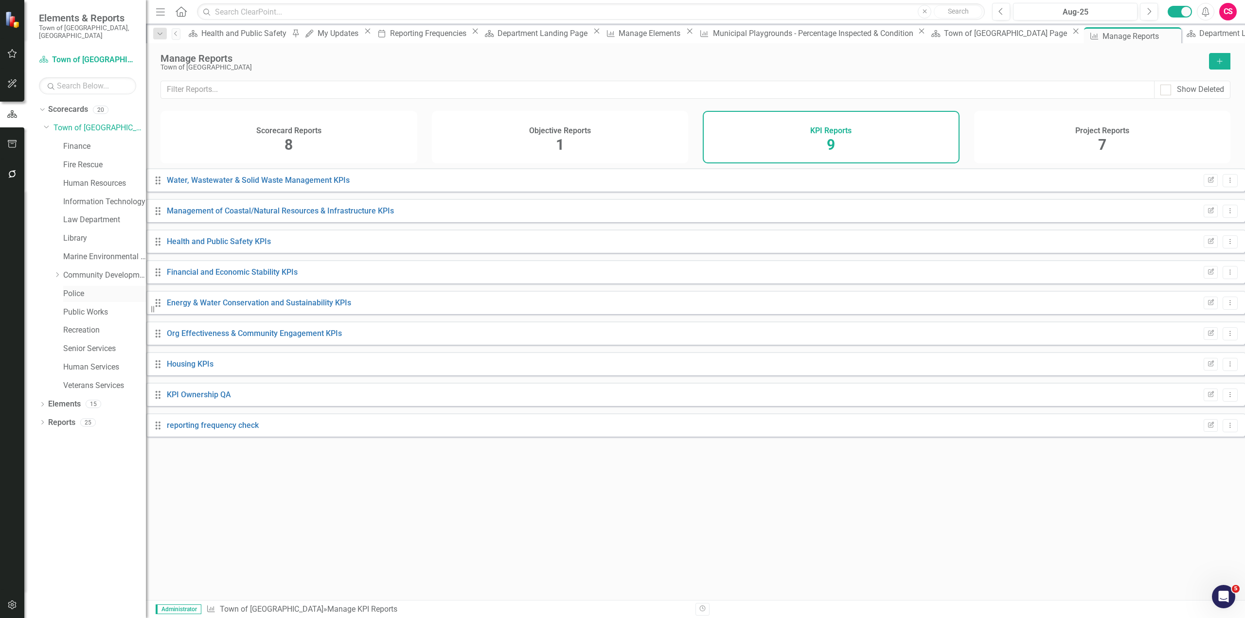
click at [79, 288] on link "Police" at bounding box center [104, 293] width 83 height 11
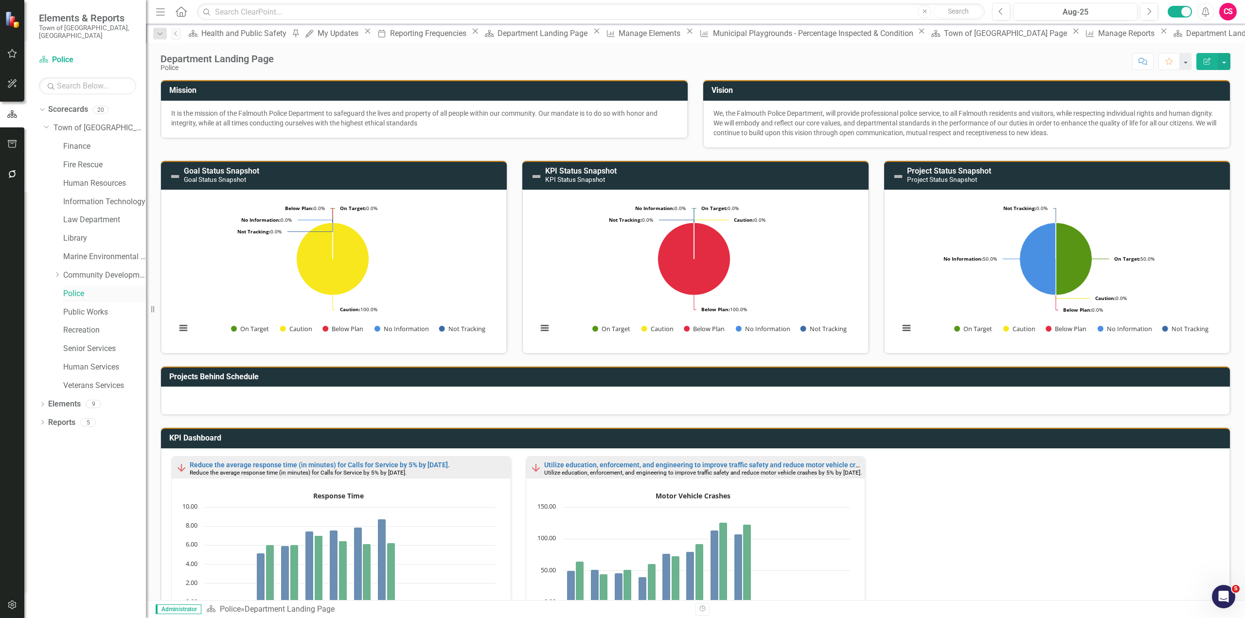
click at [78, 288] on link "Police" at bounding box center [104, 293] width 83 height 11
click at [67, 418] on link "Reports" at bounding box center [61, 422] width 27 height 11
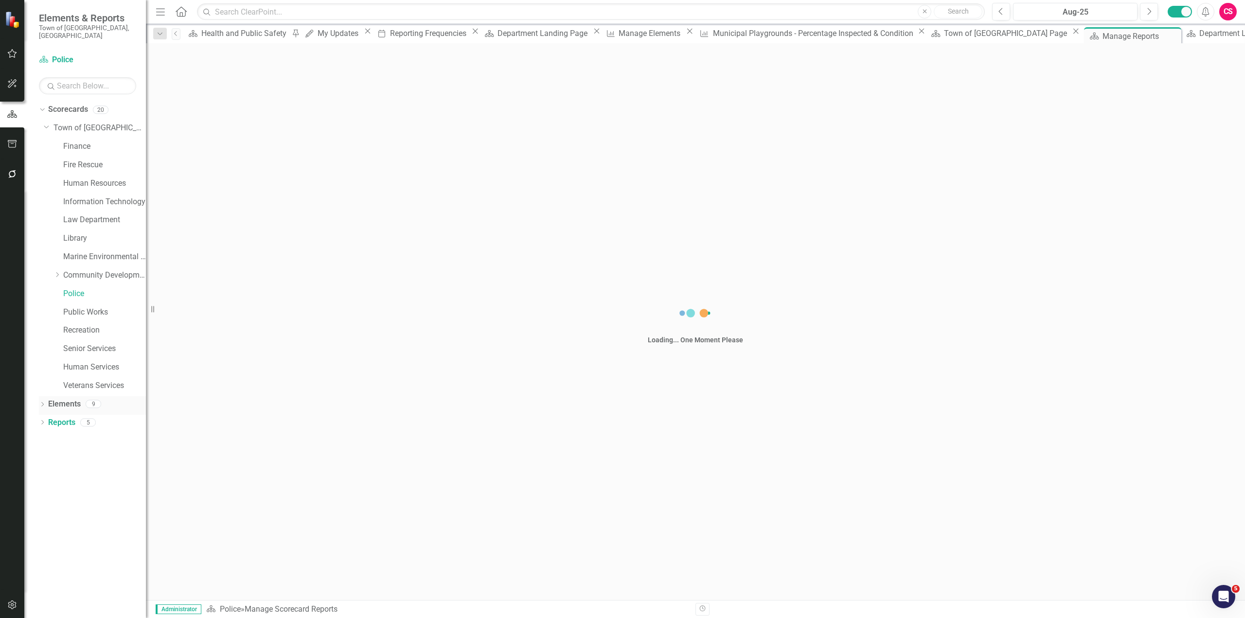
click at [65, 399] on link "Elements" at bounding box center [64, 404] width 33 height 11
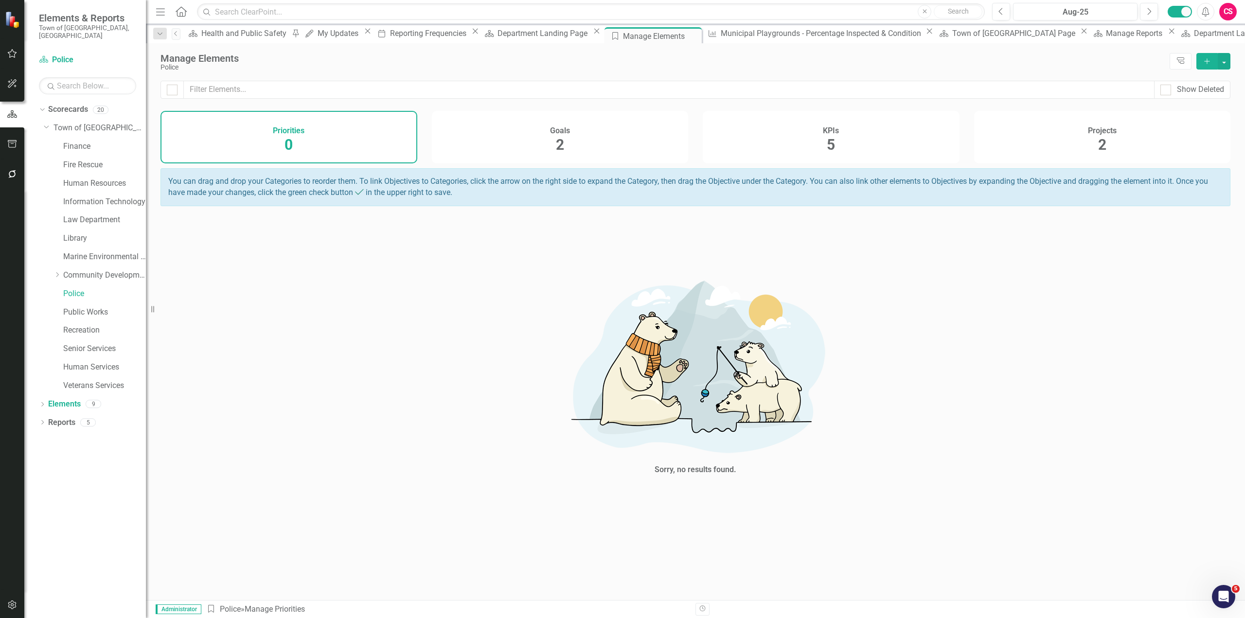
click at [839, 138] on div "KPIs 5" at bounding box center [831, 137] width 257 height 53
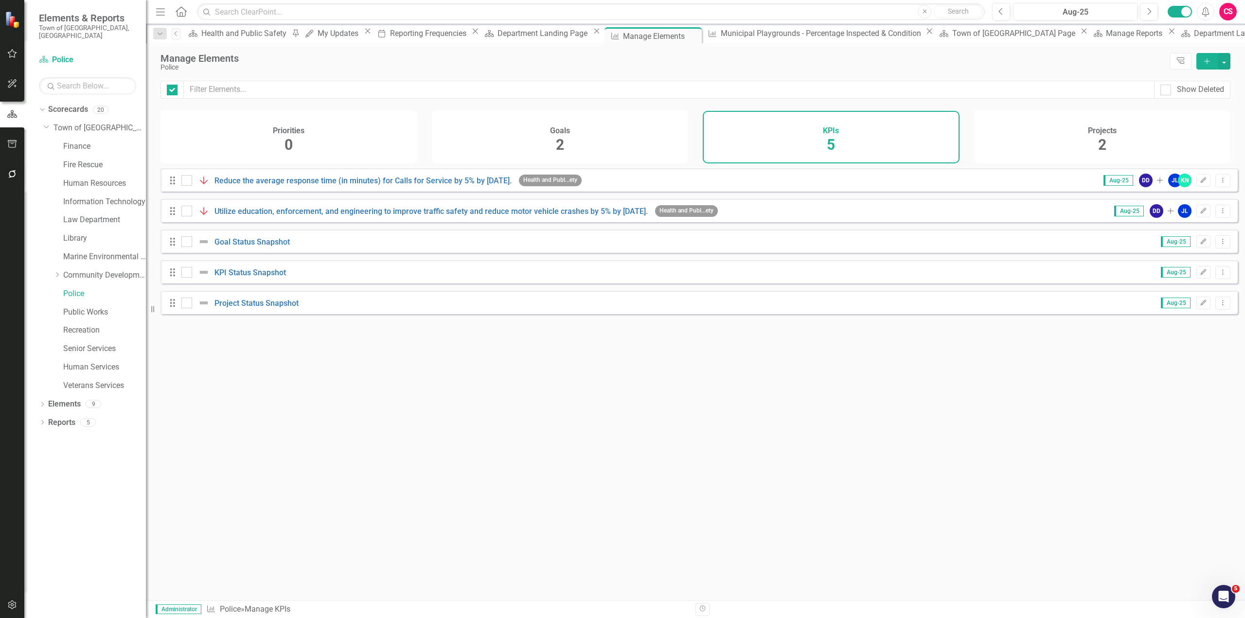
checkbox input "false"
click at [1077, 143] on div "Projects 2" at bounding box center [1102, 137] width 257 height 53
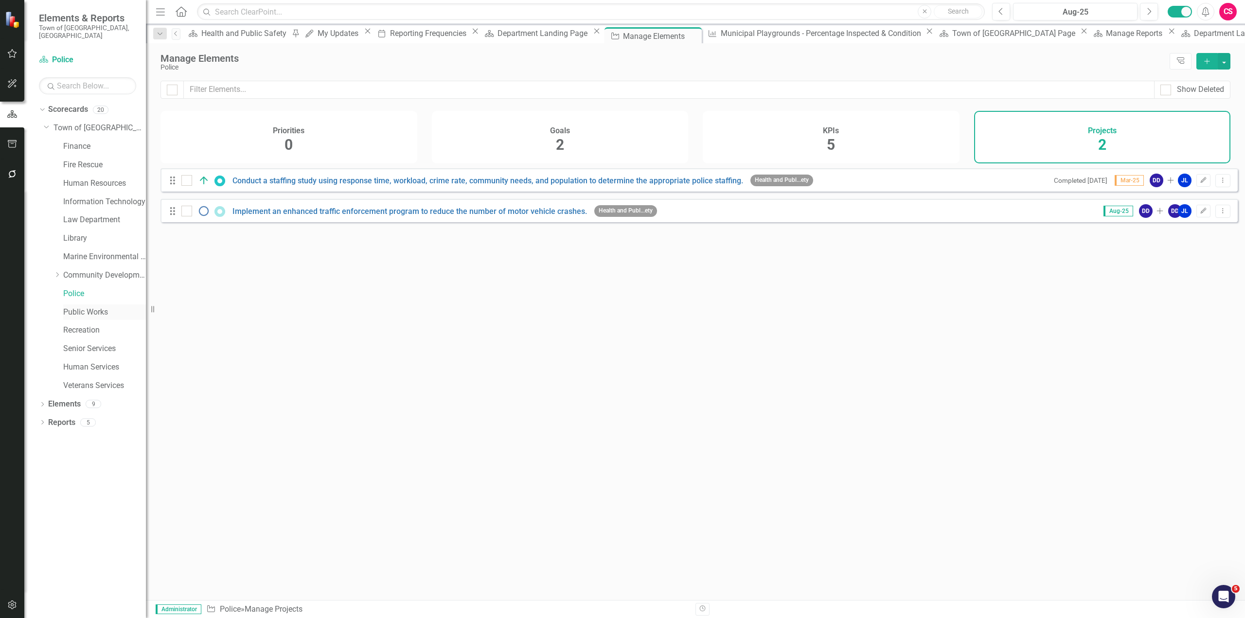
click at [84, 307] on link "Public Works" at bounding box center [104, 312] width 83 height 11
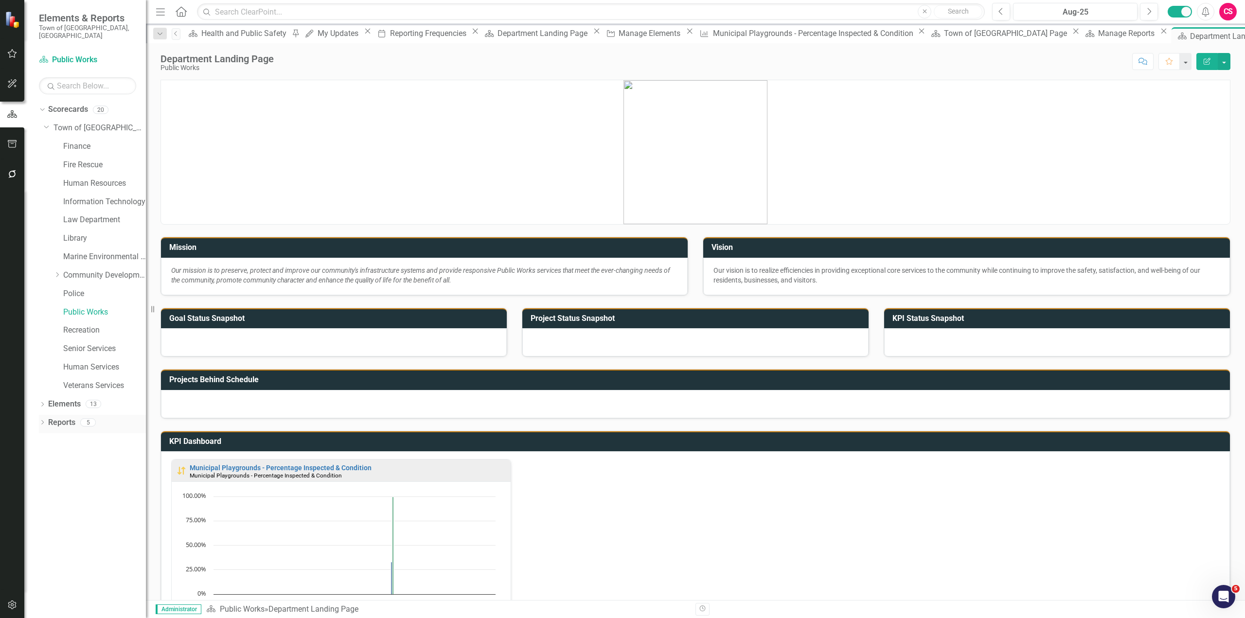
click at [66, 417] on link "Reports" at bounding box center [61, 422] width 27 height 11
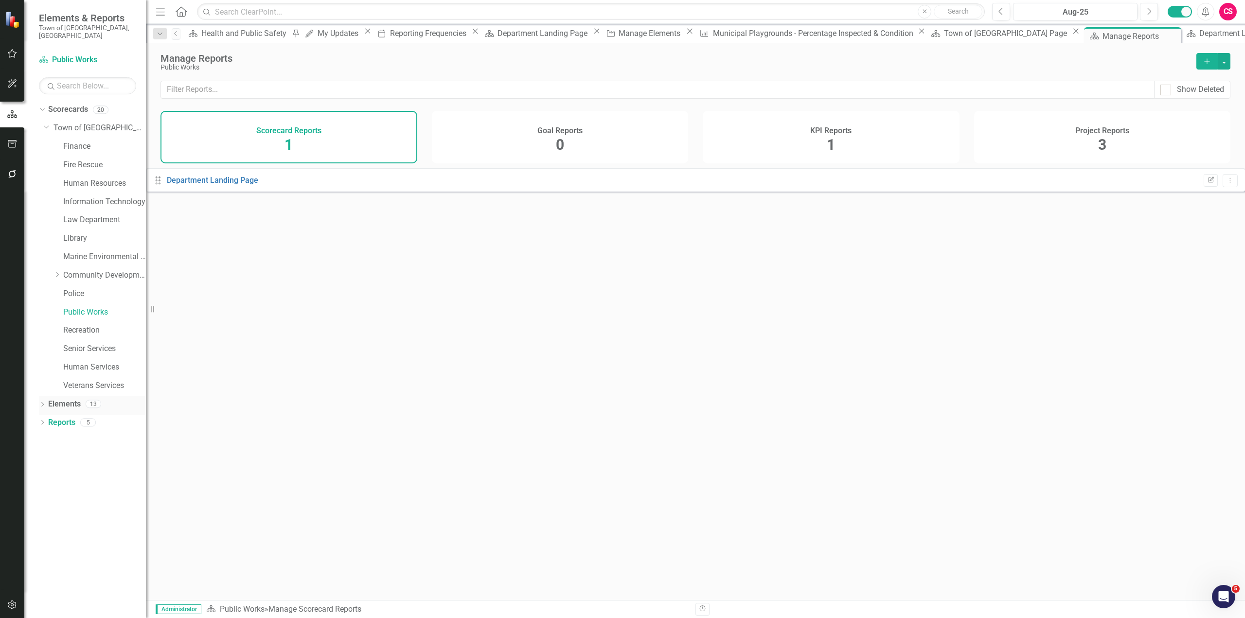
click at [65, 399] on link "Elements" at bounding box center [64, 404] width 33 height 11
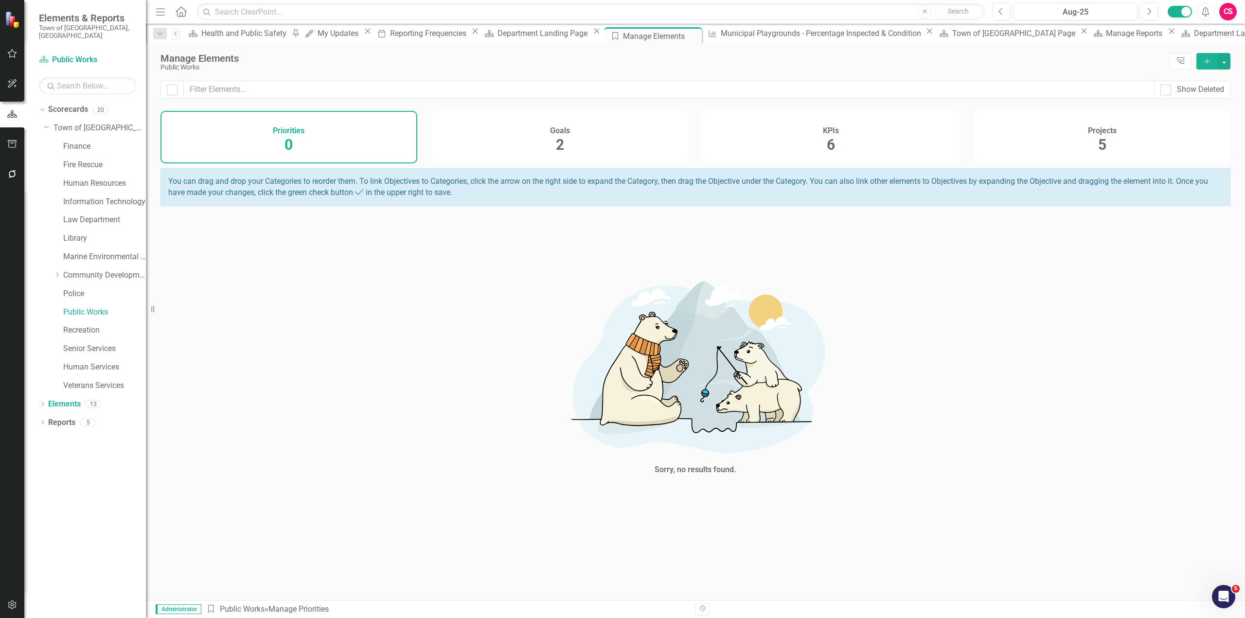
click at [791, 138] on div "KPIs 6" at bounding box center [831, 137] width 257 height 53
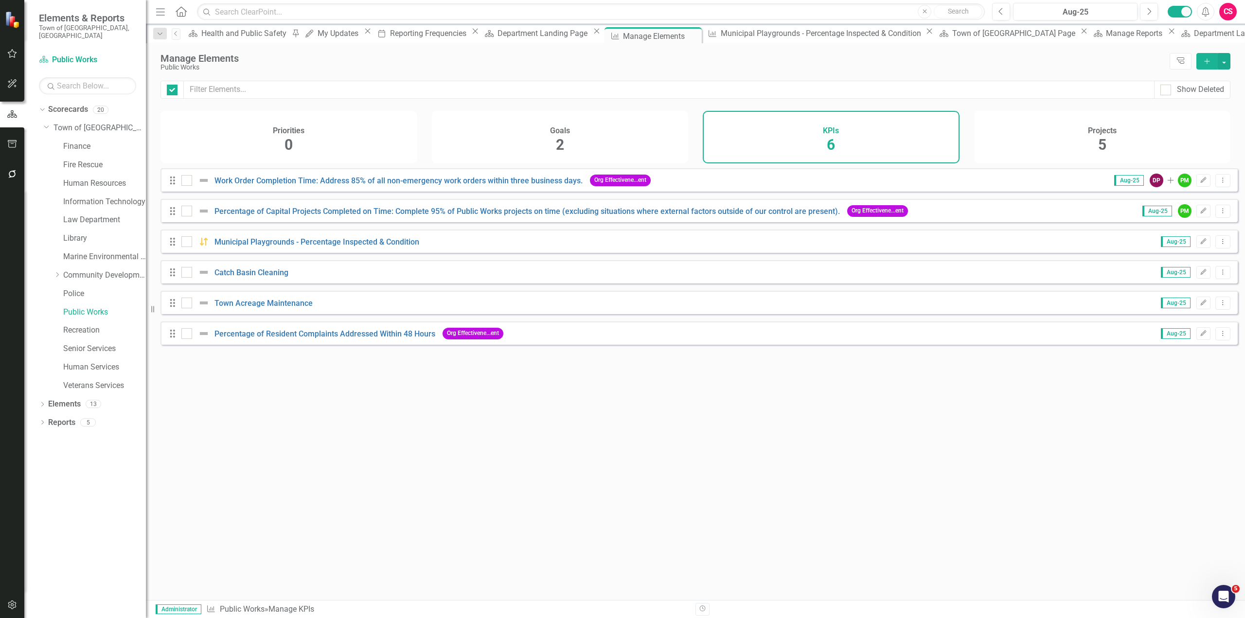
checkbox input "false"
click at [655, 136] on div "Goals 2" at bounding box center [560, 137] width 257 height 53
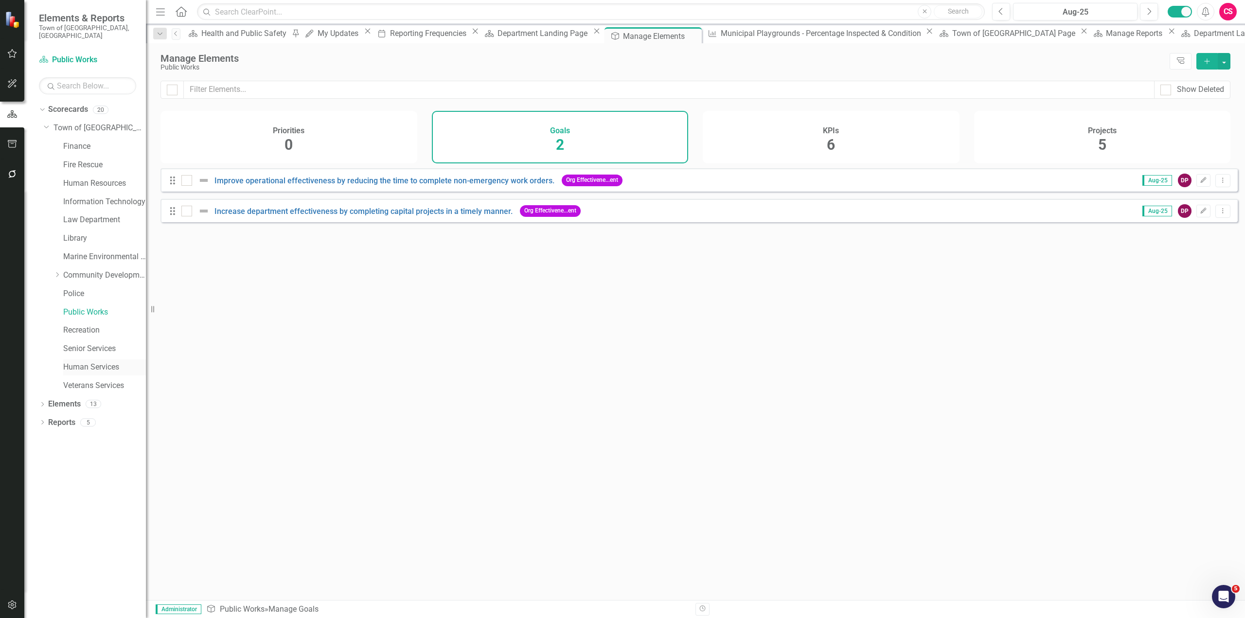
click at [84, 362] on link "Human Services" at bounding box center [104, 367] width 83 height 11
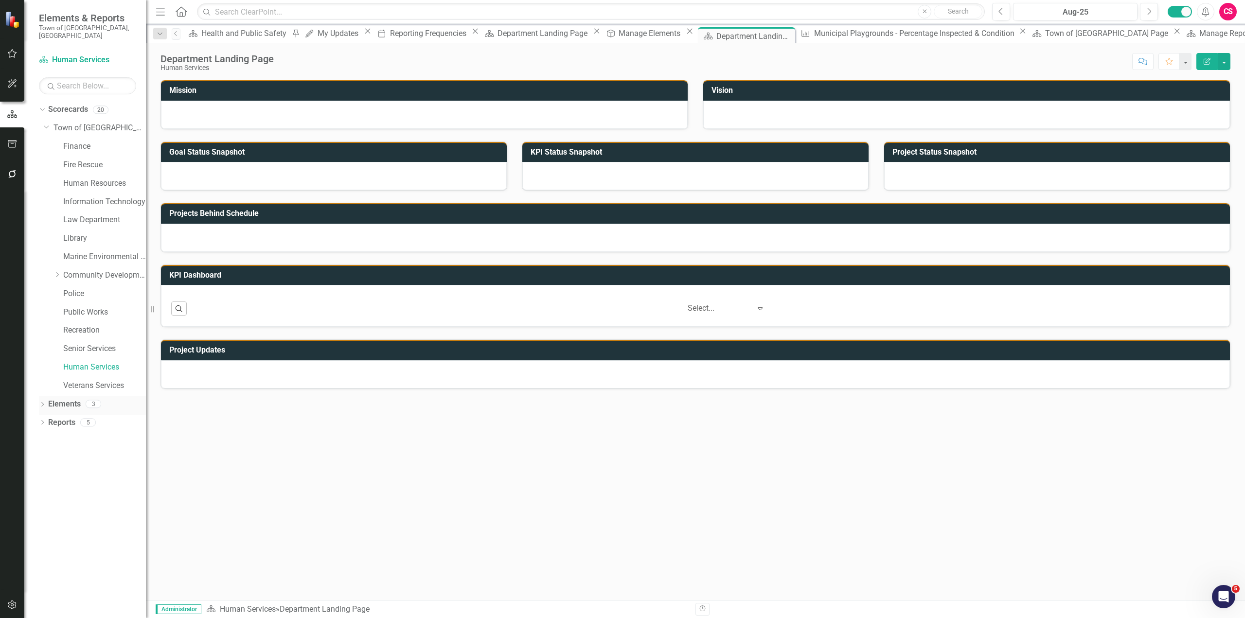
click at [67, 399] on link "Elements" at bounding box center [64, 404] width 33 height 11
